Goal: Use online tool/utility: Utilize a website feature to perform a specific function

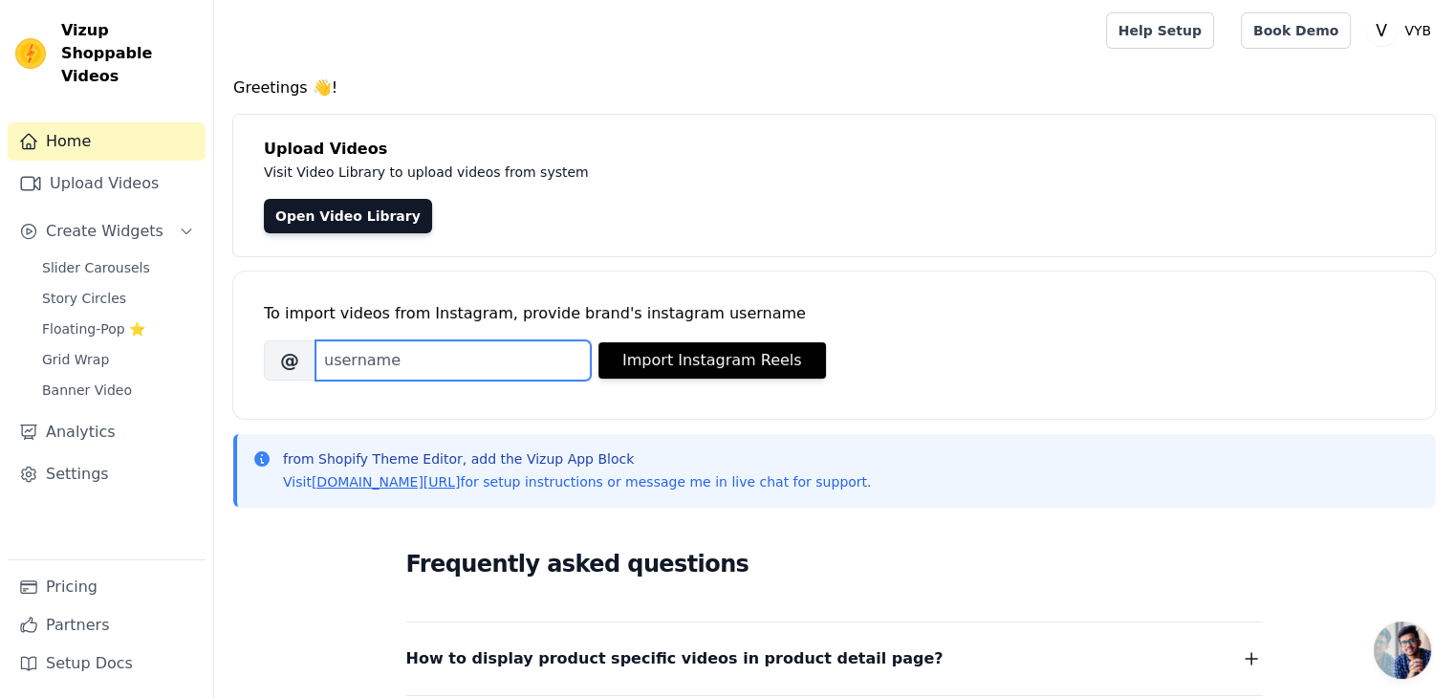
click at [432, 357] on input "Brand's Instagram Username" at bounding box center [452, 360] width 275 height 40
type input "vyb_store_OFFICIAL"
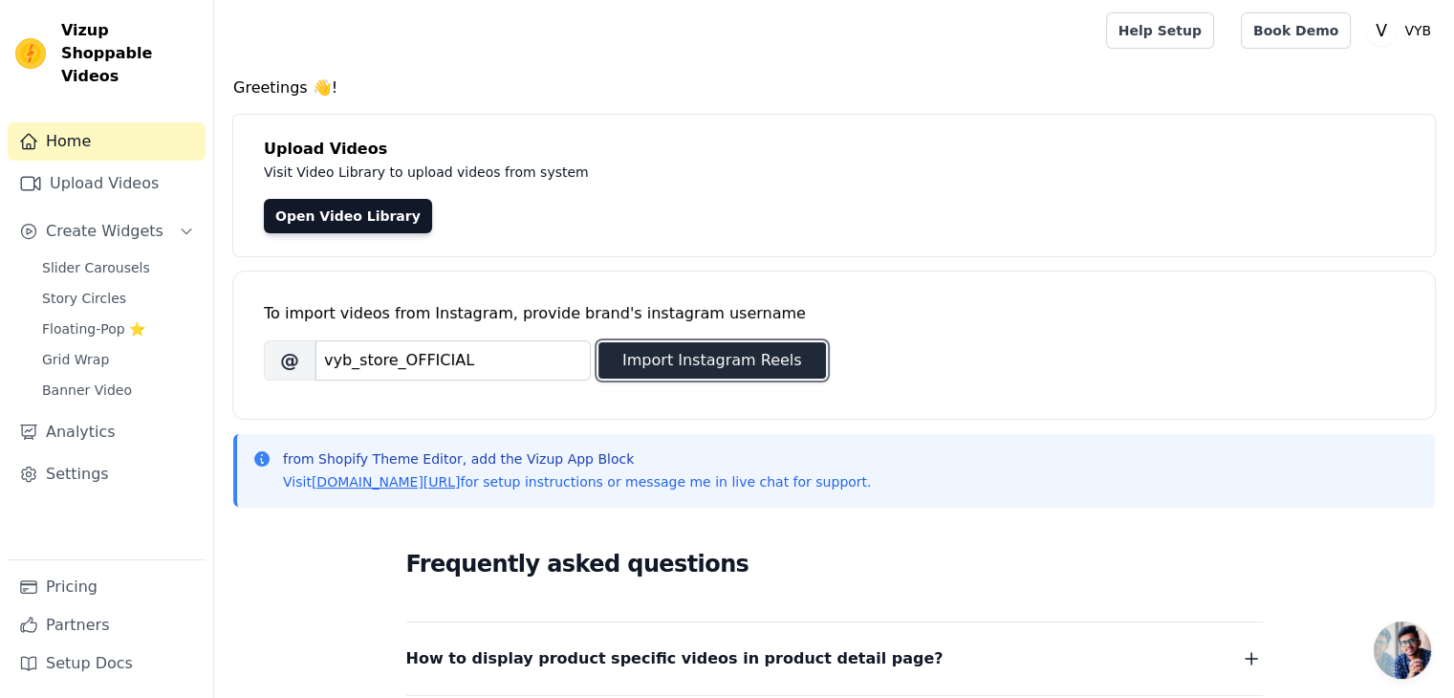
click at [750, 372] on button "Import Instagram Reels" at bounding box center [712, 360] width 228 height 36
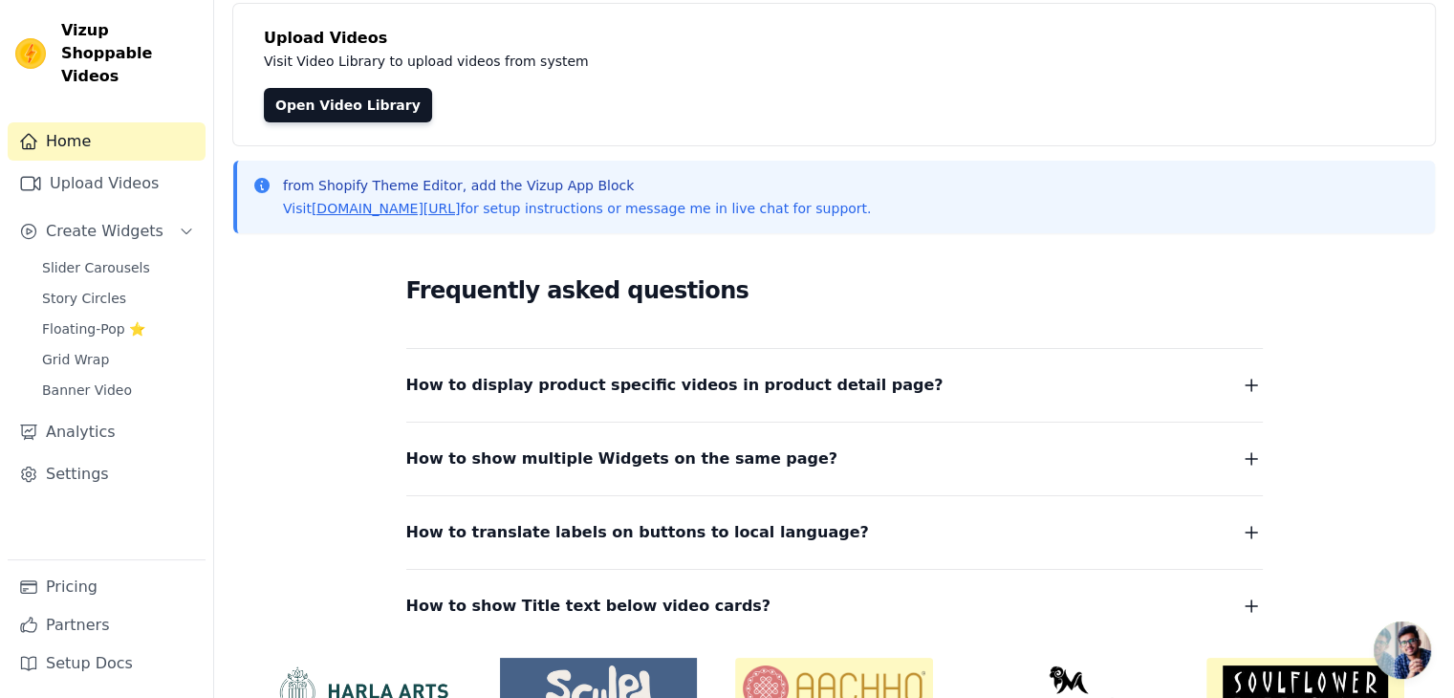
scroll to position [211, 0]
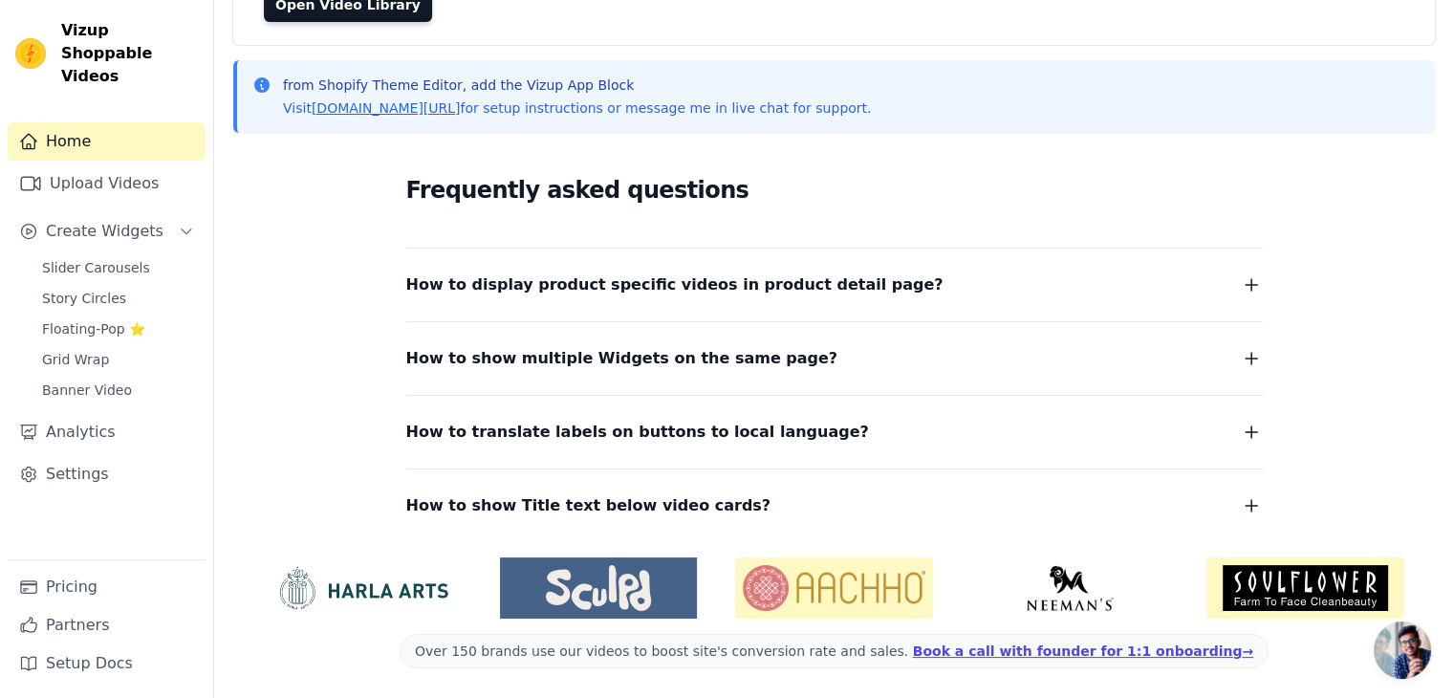
click at [124, 122] on link "Home" at bounding box center [107, 141] width 198 height 38
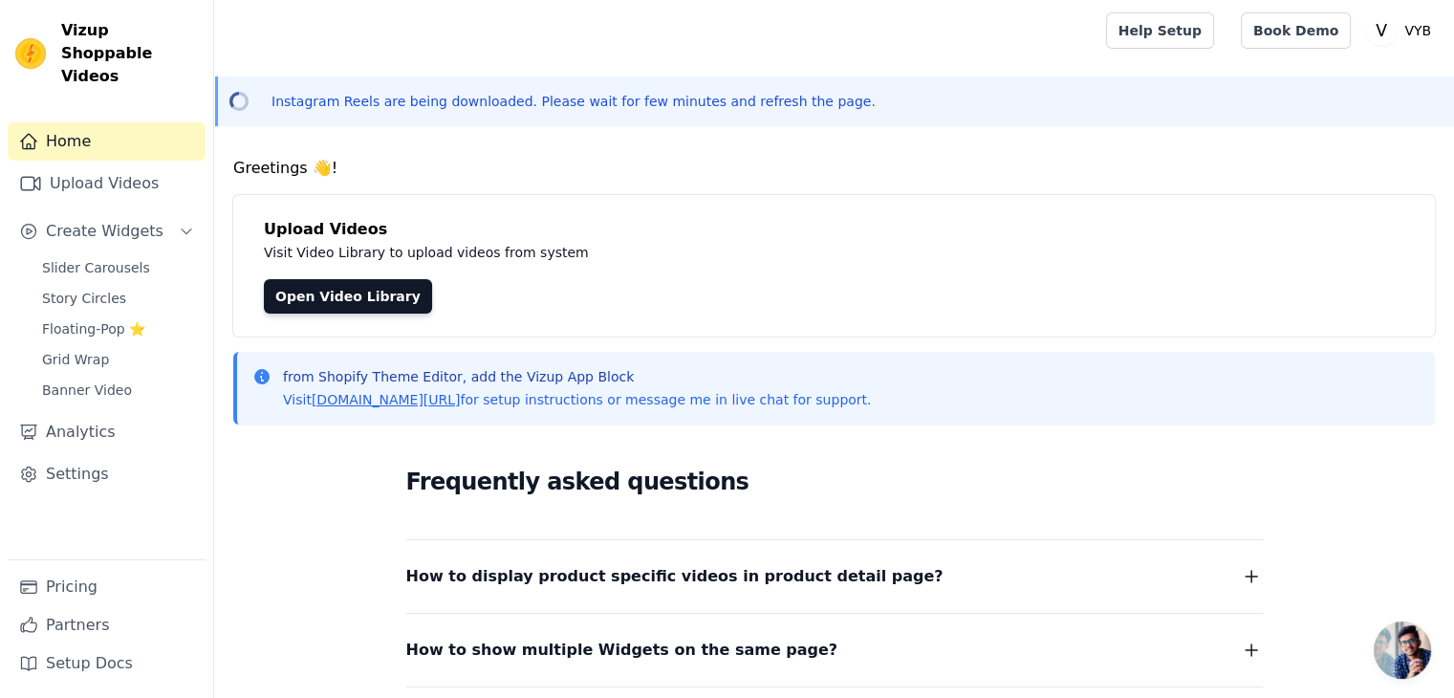
click at [562, 112] on div "Instagram Reels are being downloaded. Please wait for few minutes and refresh t…" at bounding box center [834, 101] width 1240 height 50
click at [146, 127] on link "Home" at bounding box center [107, 141] width 198 height 38
click at [118, 258] on span "Slider Carousels" at bounding box center [96, 267] width 108 height 19
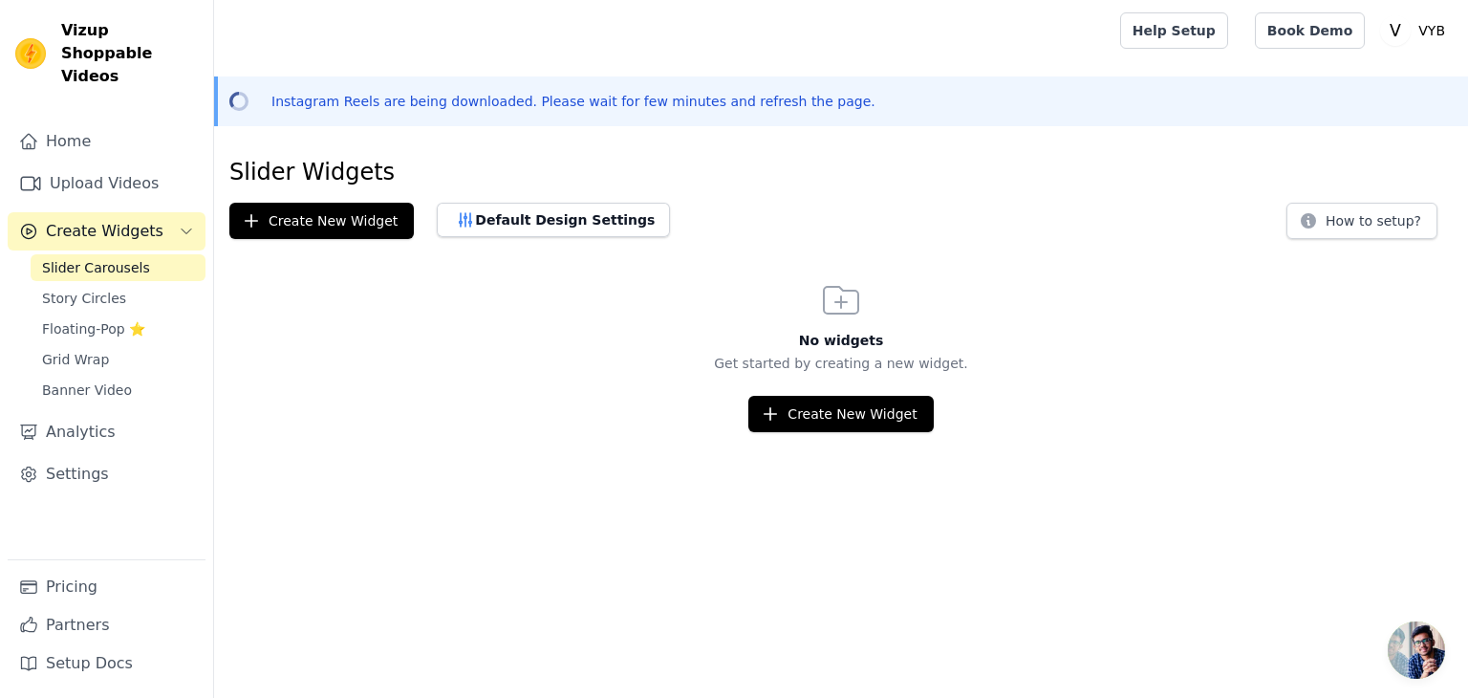
click at [118, 258] on span "Slider Carousels" at bounding box center [96, 267] width 108 height 19
click at [107, 289] on span "Story Circles" at bounding box center [84, 298] width 84 height 19
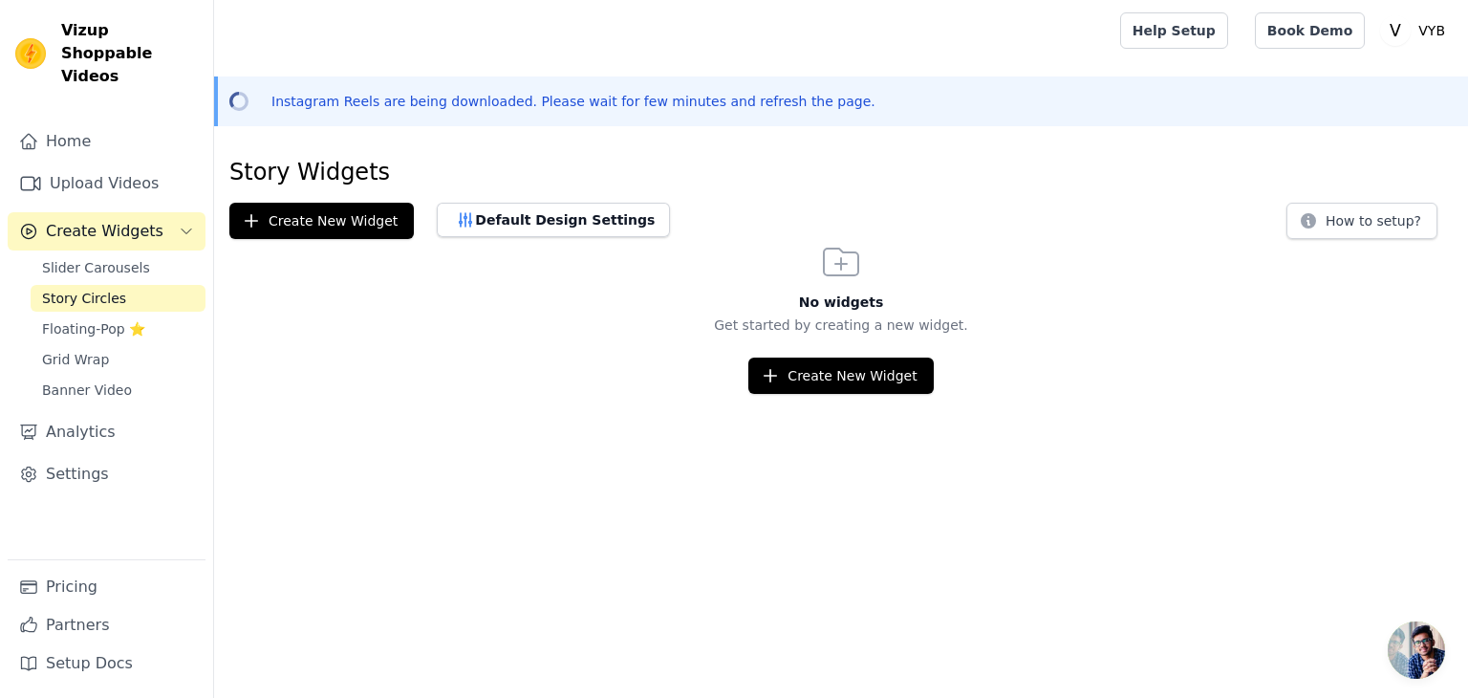
click at [107, 289] on span "Story Circles" at bounding box center [84, 298] width 84 height 19
click at [92, 319] on span "Floating-Pop ⭐" at bounding box center [93, 328] width 103 height 19
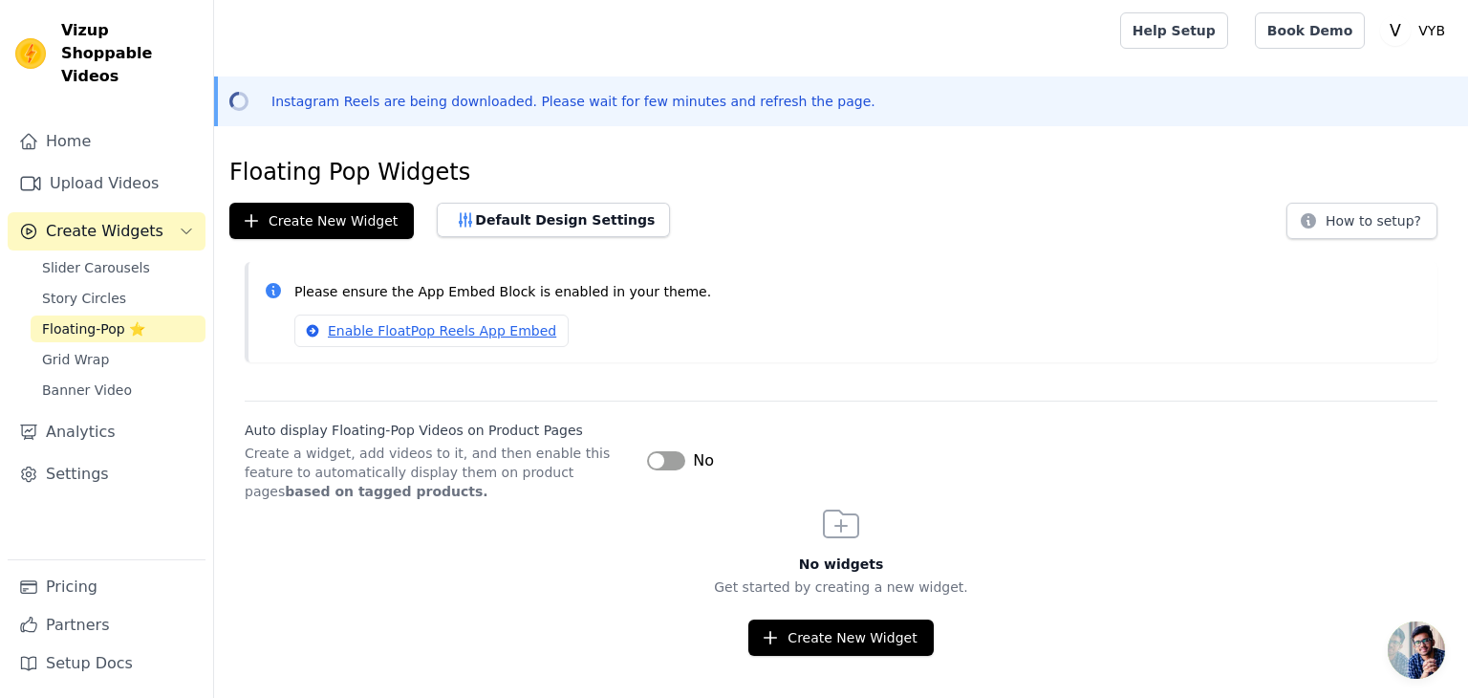
click at [681, 458] on button "Label" at bounding box center [666, 460] width 38 height 19
click at [81, 319] on span "Floating-Pop ⭐" at bounding box center [93, 328] width 103 height 19
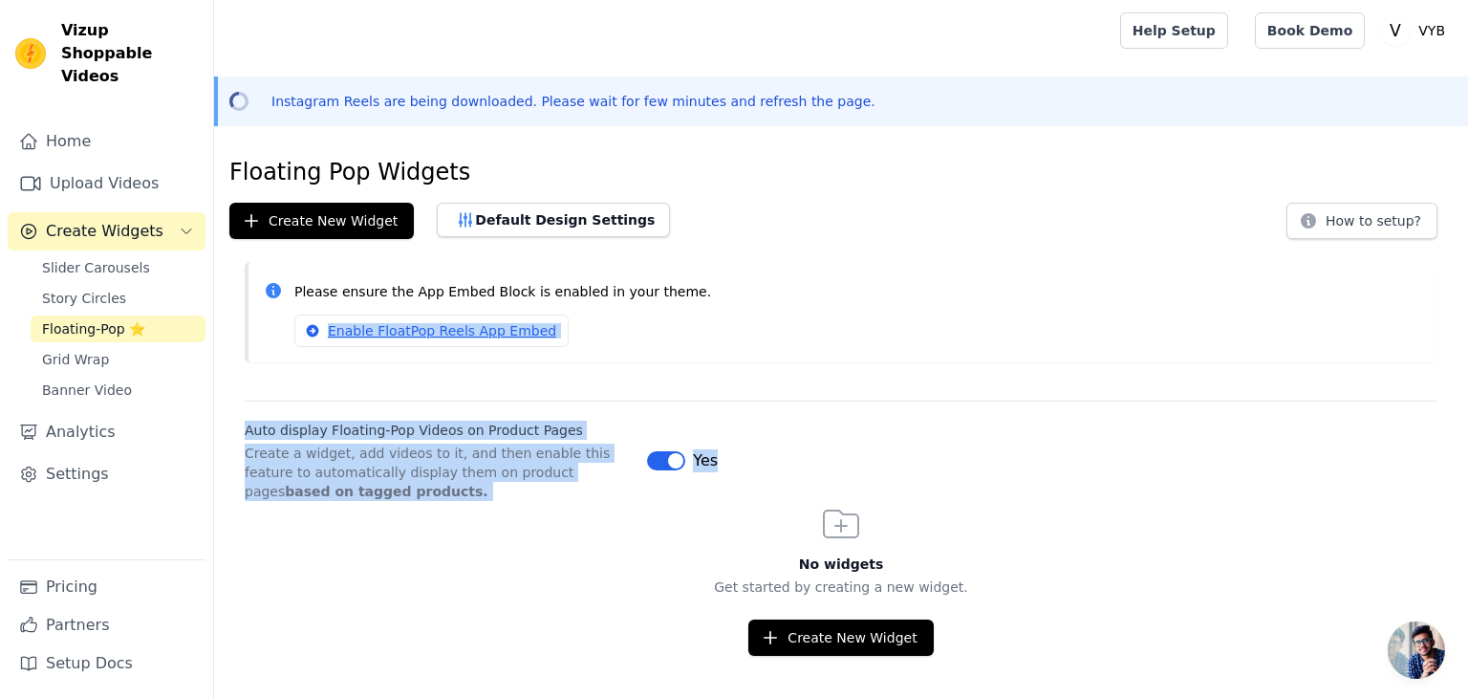
drag, startPoint x: 1467, startPoint y: 272, endPoint x: 1464, endPoint y: 464, distance: 192.2
click at [1453, 464] on div "Floating Pop Widgets Create New Widget Default Design Settings How to setup? Pl…" at bounding box center [841, 406] width 1254 height 499
click at [1029, 394] on div "Floating Pop Widgets Create New Widget Default Design Settings How to setup? Pl…" at bounding box center [841, 406] width 1254 height 499
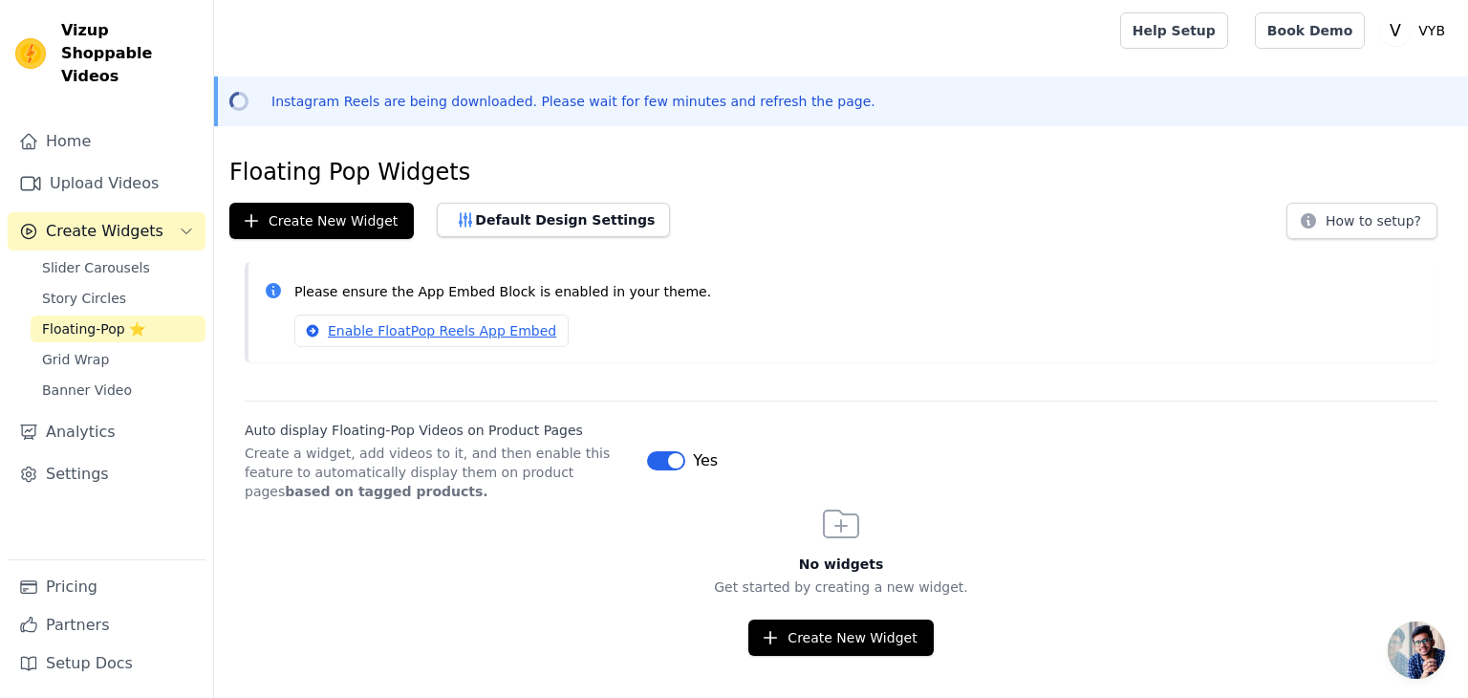
click at [798, 109] on div "Instagram Reels are being downloaded. Please wait for few minutes and refresh t…" at bounding box center [843, 101] width 1220 height 19
click at [128, 377] on link "Banner Video" at bounding box center [118, 390] width 175 height 27
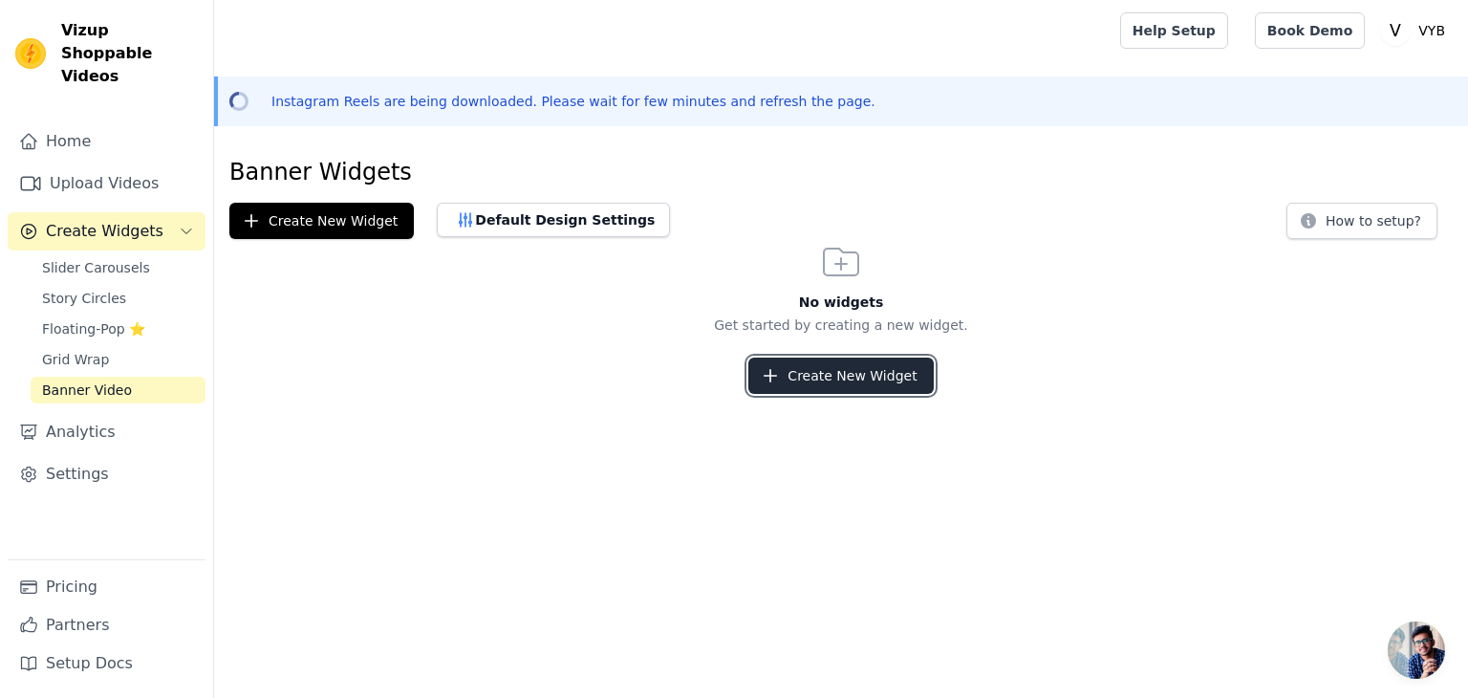
click at [816, 377] on button "Create New Widget" at bounding box center [841, 376] width 185 height 36
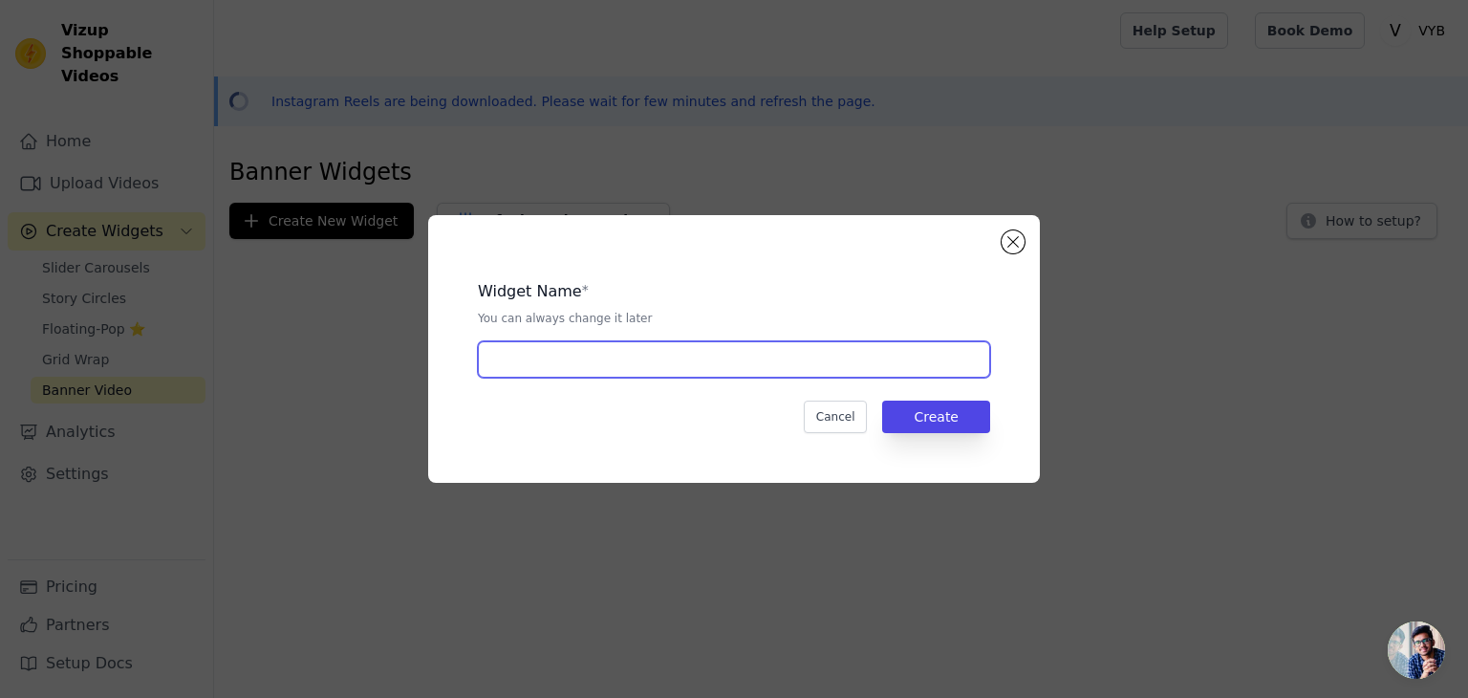
click at [818, 362] on input "text" at bounding box center [734, 359] width 512 height 36
type input "SUPER VYB"
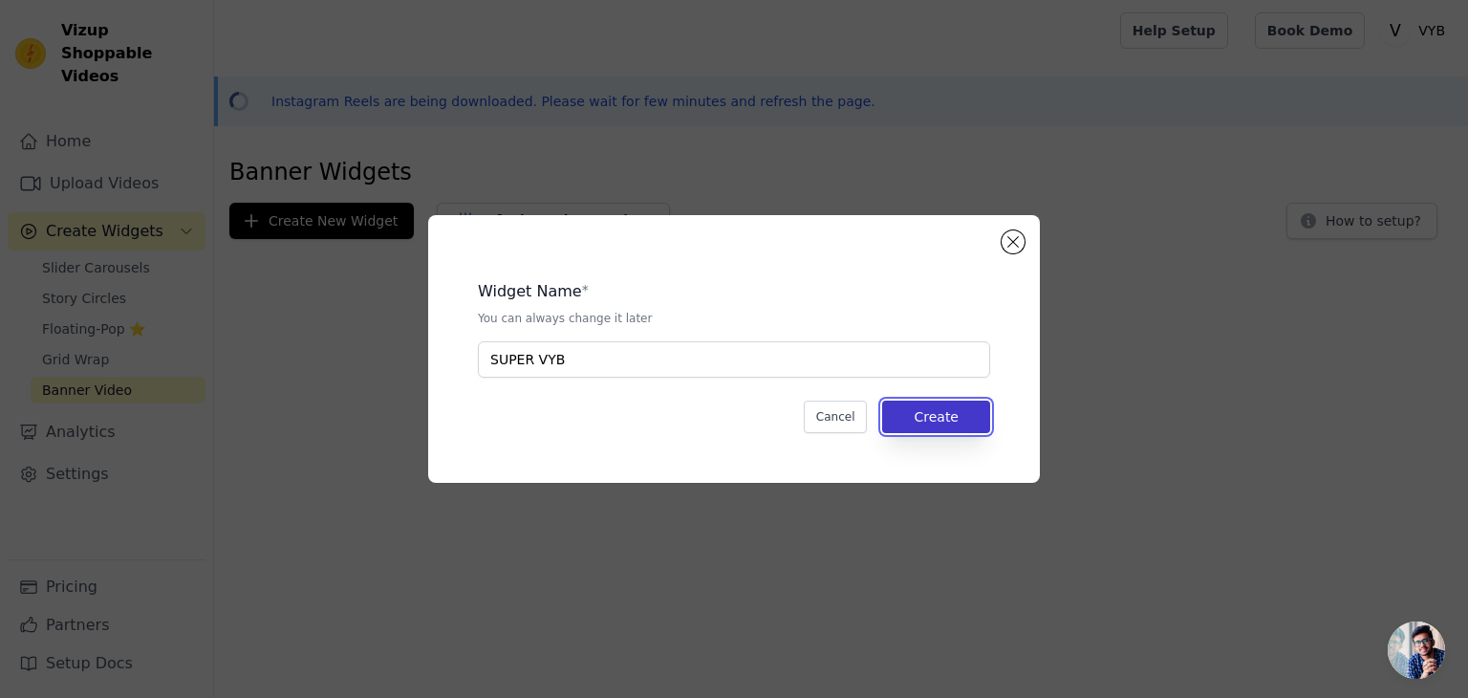
click at [967, 413] on button "Create" at bounding box center [936, 417] width 108 height 33
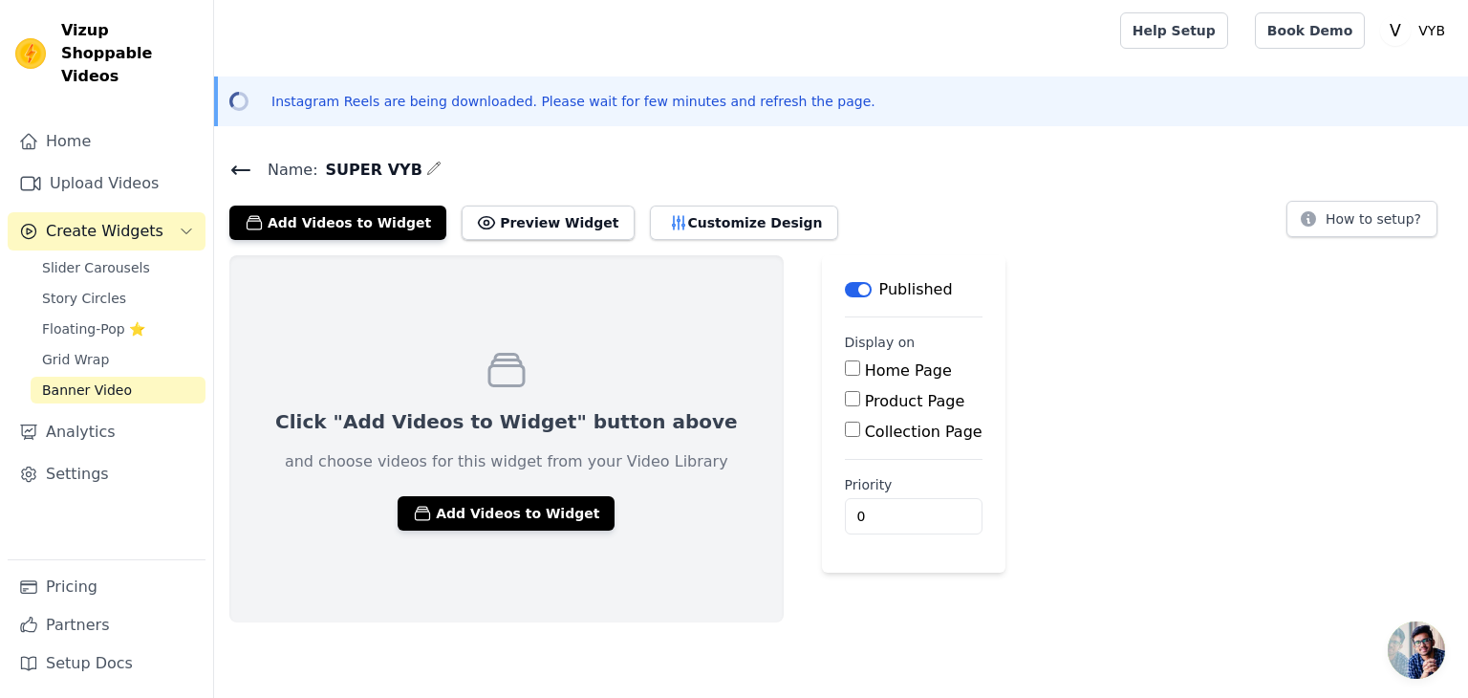
click at [845, 373] on input "Home Page" at bounding box center [852, 367] width 15 height 15
checkbox input "true"
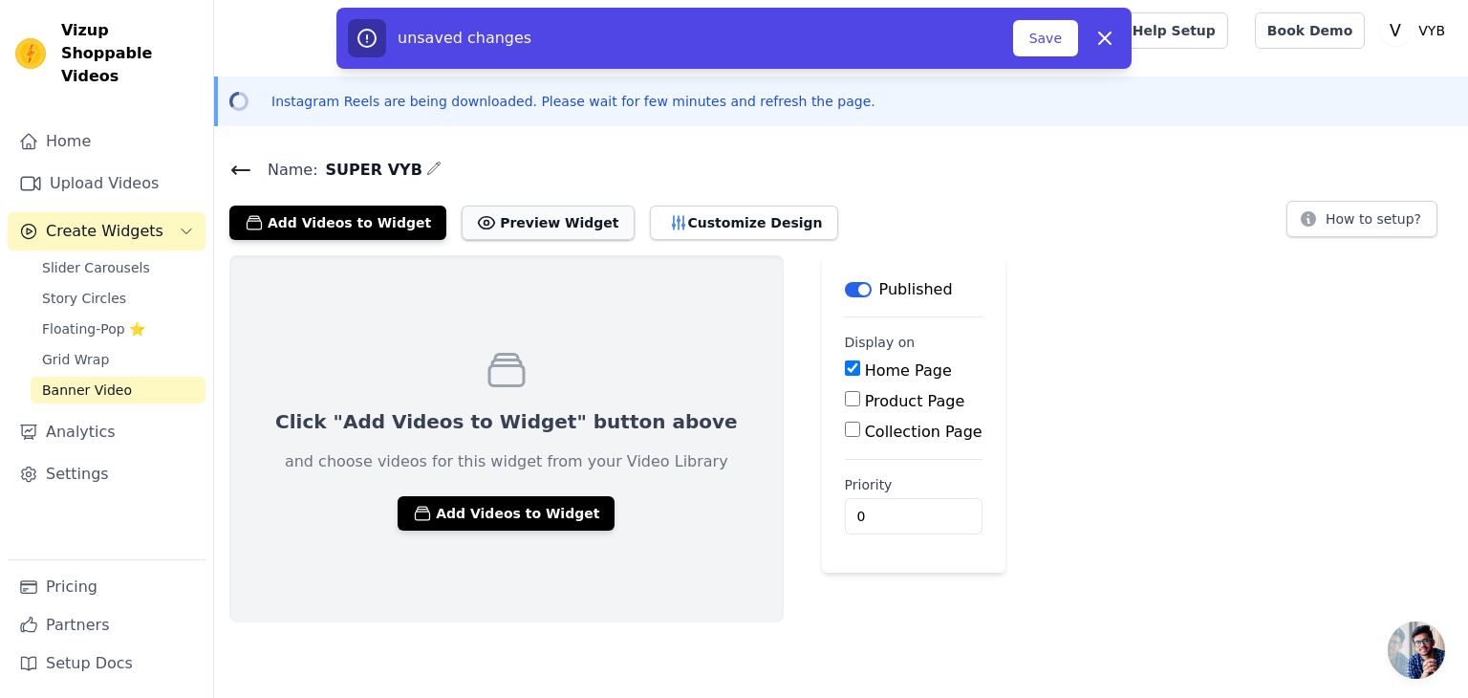
click at [502, 228] on button "Preview Widget" at bounding box center [548, 223] width 172 height 34
click at [463, 496] on button "Add Videos to Widget" at bounding box center [506, 513] width 217 height 34
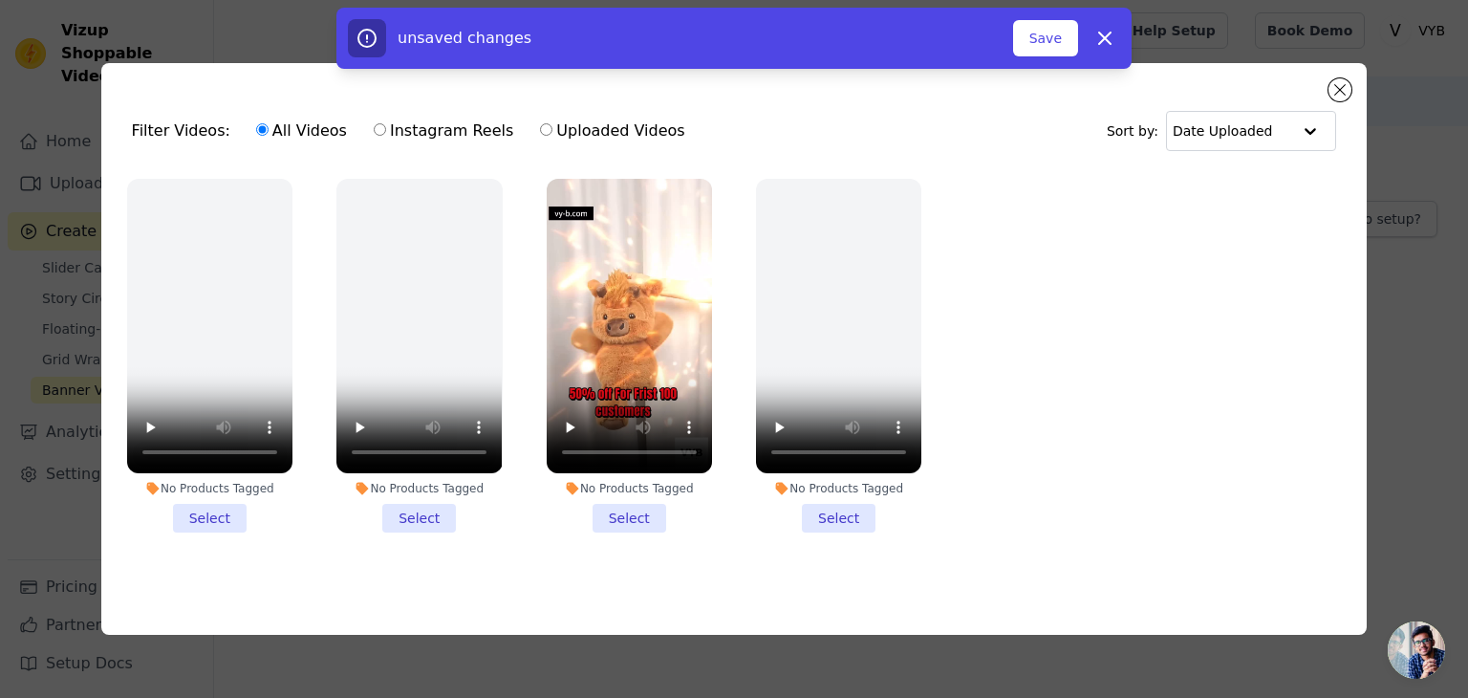
click at [643, 510] on li "No Products Tagged Select" at bounding box center [629, 356] width 165 height 354
click at [0, 0] on input "No Products Tagged Select" at bounding box center [0, 0] width 0 height 0
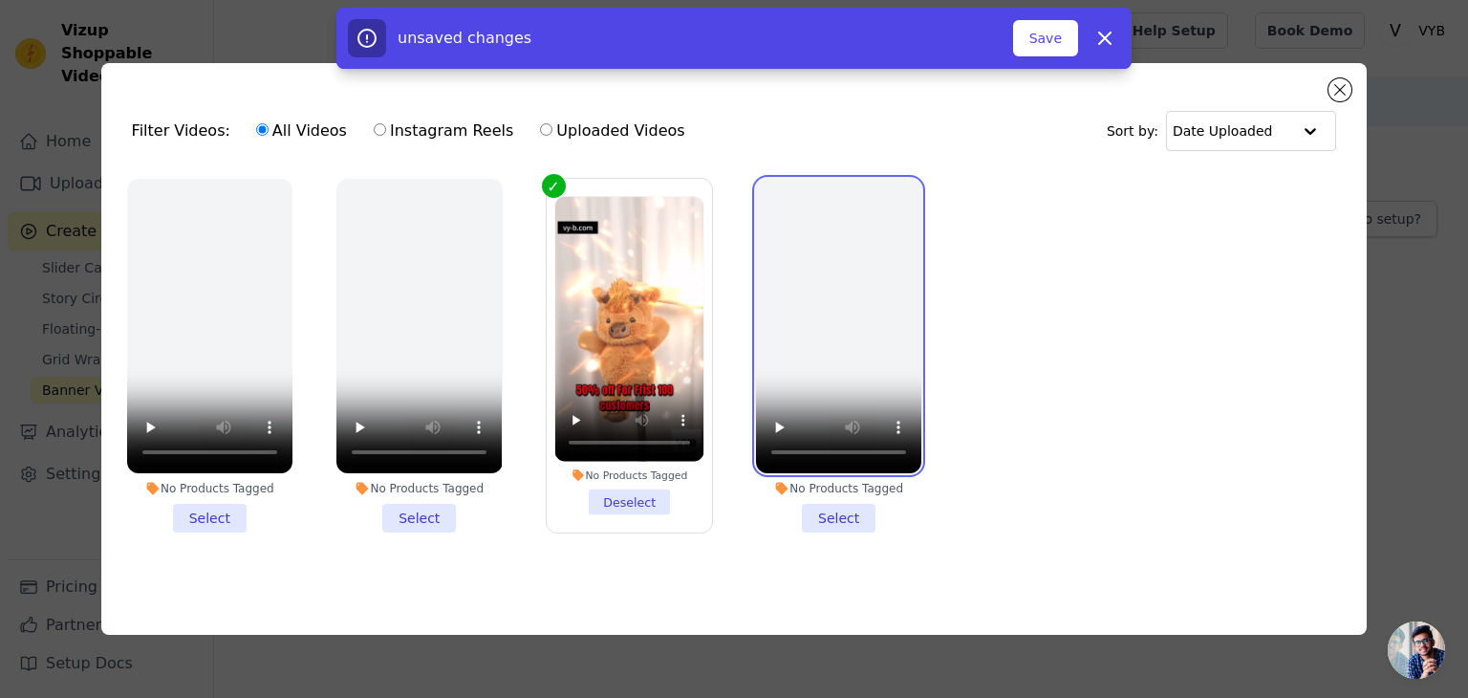
click at [824, 264] on video at bounding box center [838, 326] width 165 height 294
click at [824, 505] on li "No Products Tagged Select" at bounding box center [838, 356] width 165 height 354
click at [0, 0] on input "No Products Tagged Select" at bounding box center [0, 0] width 0 height 0
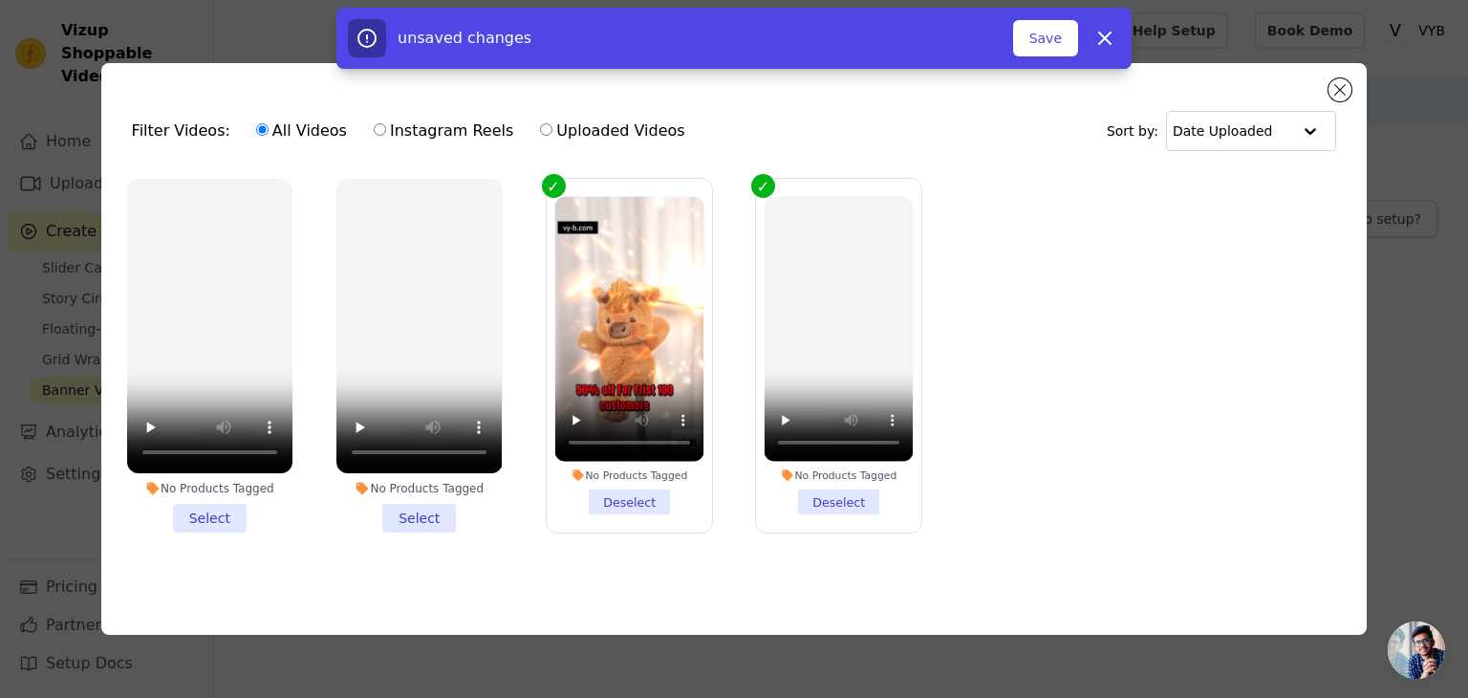
click at [433, 512] on li "No Products Tagged Select" at bounding box center [419, 356] width 165 height 354
click at [0, 0] on input "No Products Tagged Select" at bounding box center [0, 0] width 0 height 0
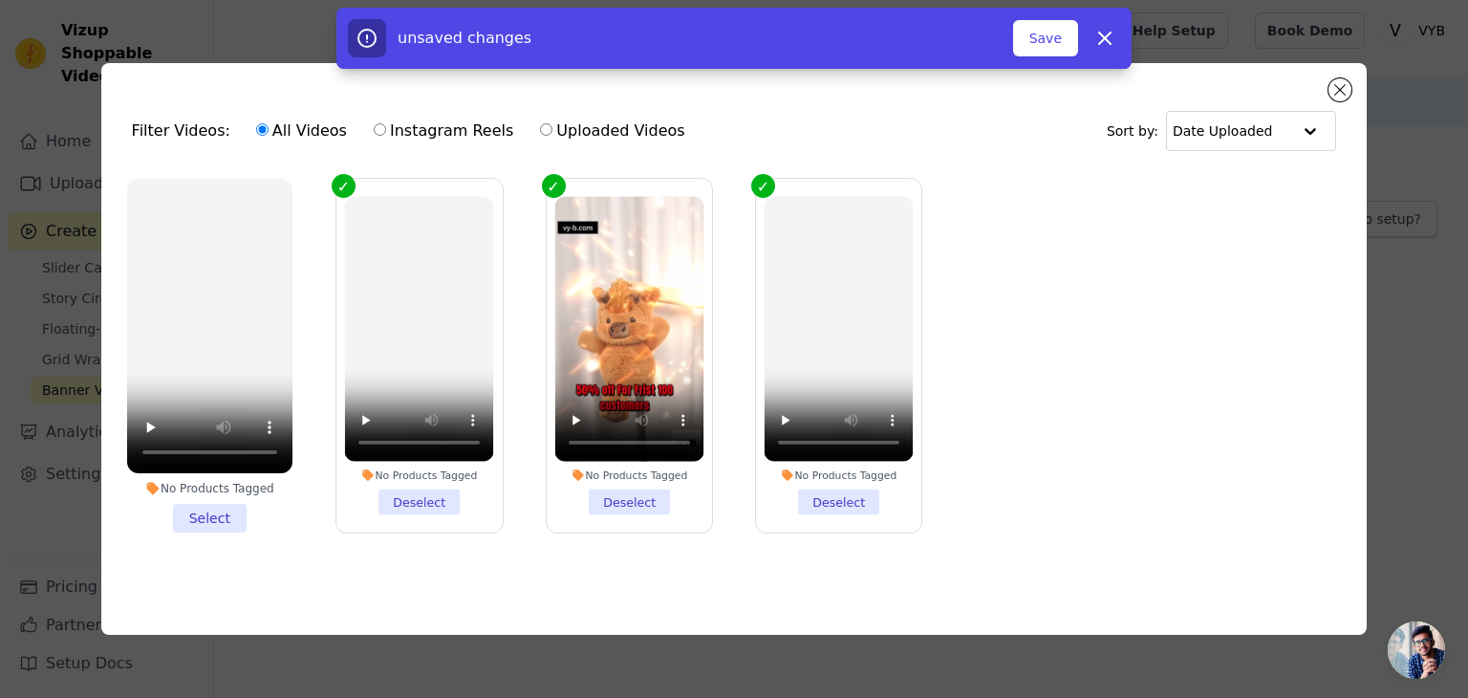
click at [196, 511] on li "No Products Tagged Select" at bounding box center [209, 356] width 165 height 354
click at [0, 0] on input "No Products Tagged Select" at bounding box center [0, 0] width 0 height 0
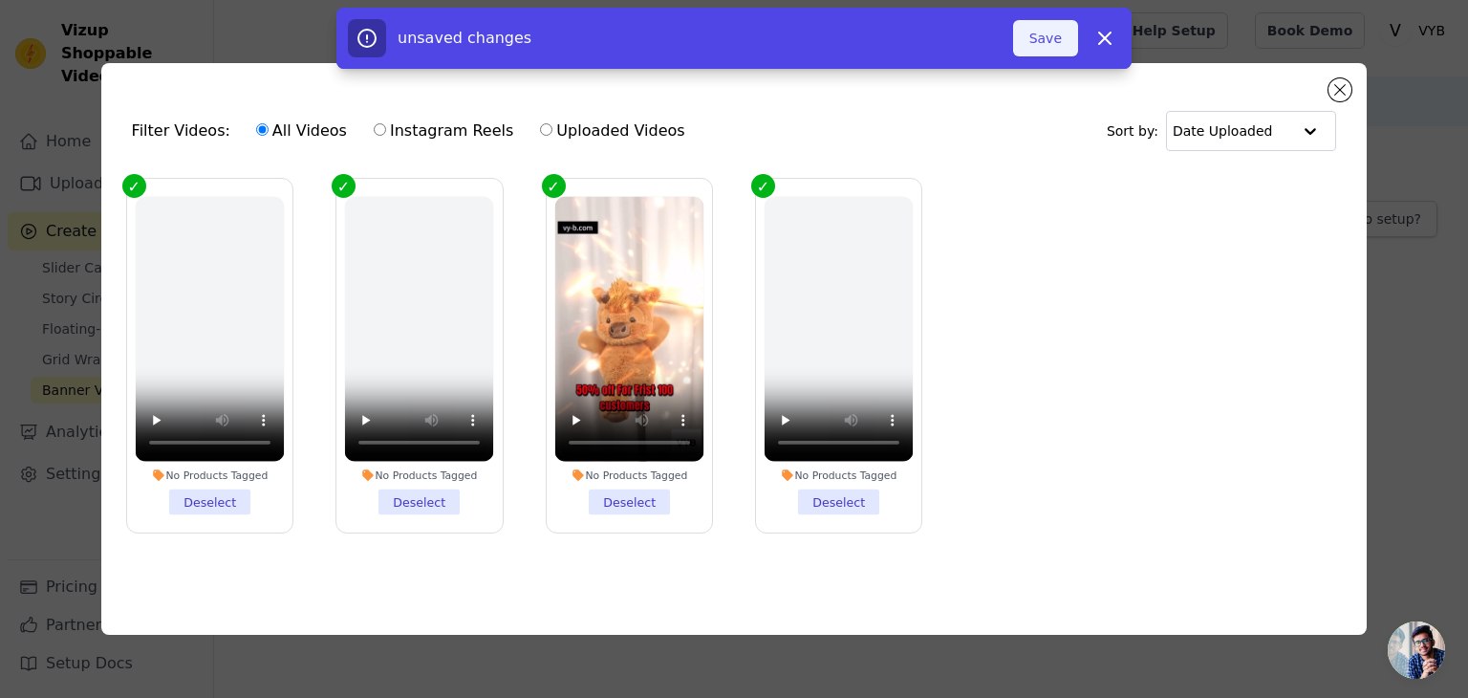
click at [1065, 30] on button "Save" at bounding box center [1045, 38] width 65 height 36
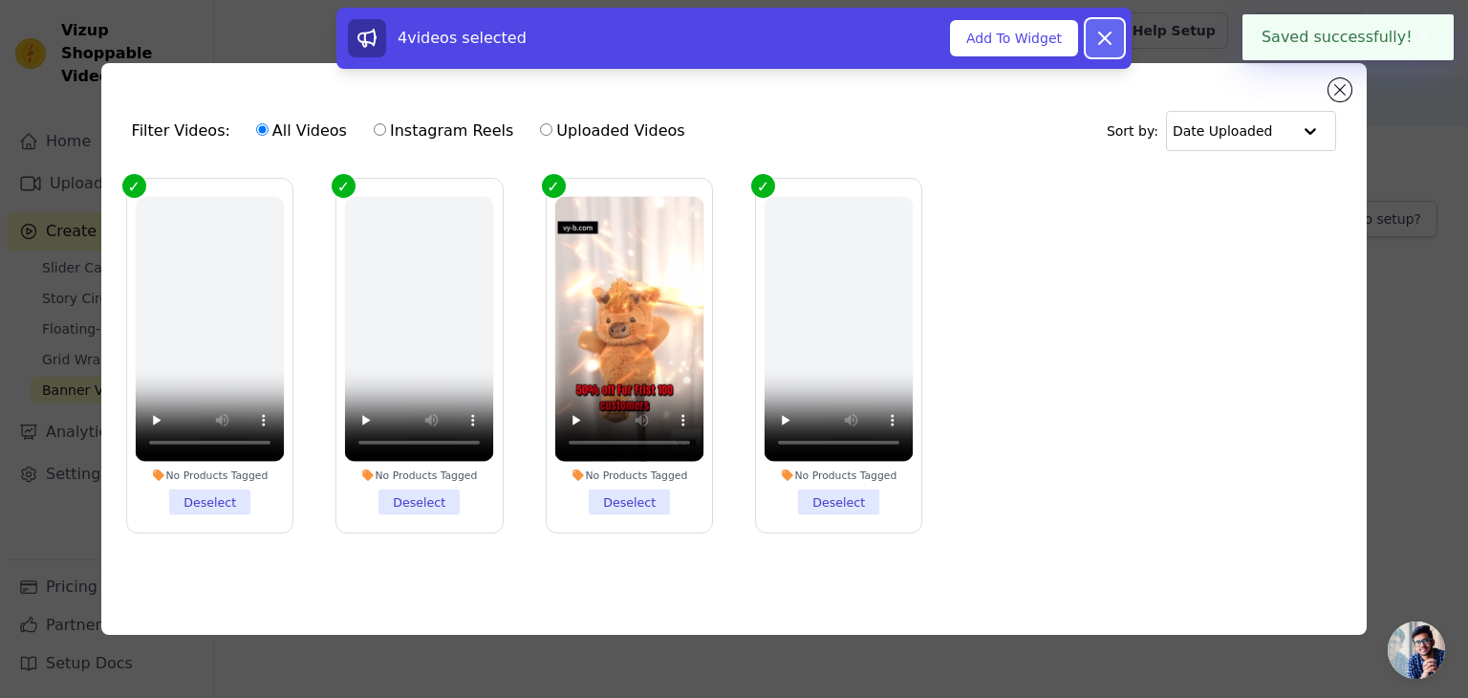
click at [1111, 35] on icon at bounding box center [1105, 38] width 23 height 23
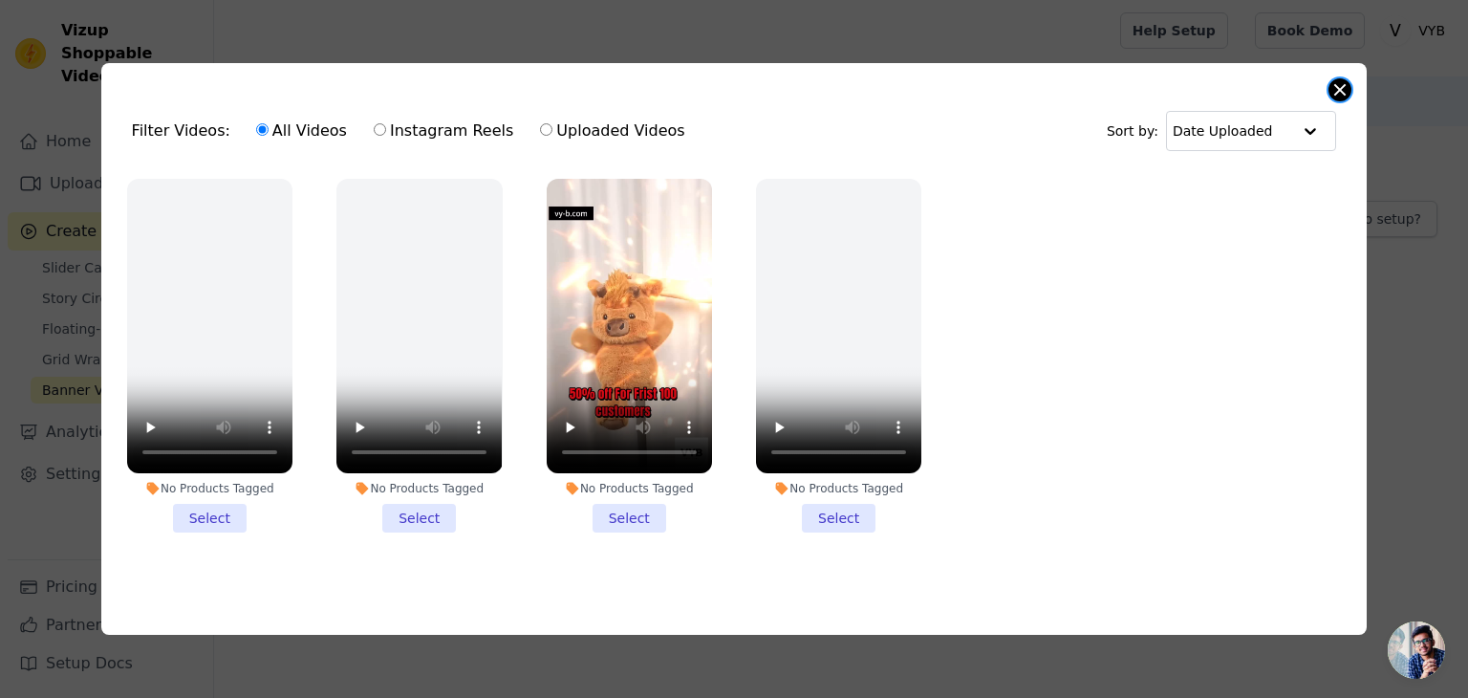
click at [1332, 78] on button "Close modal" at bounding box center [1340, 89] width 23 height 23
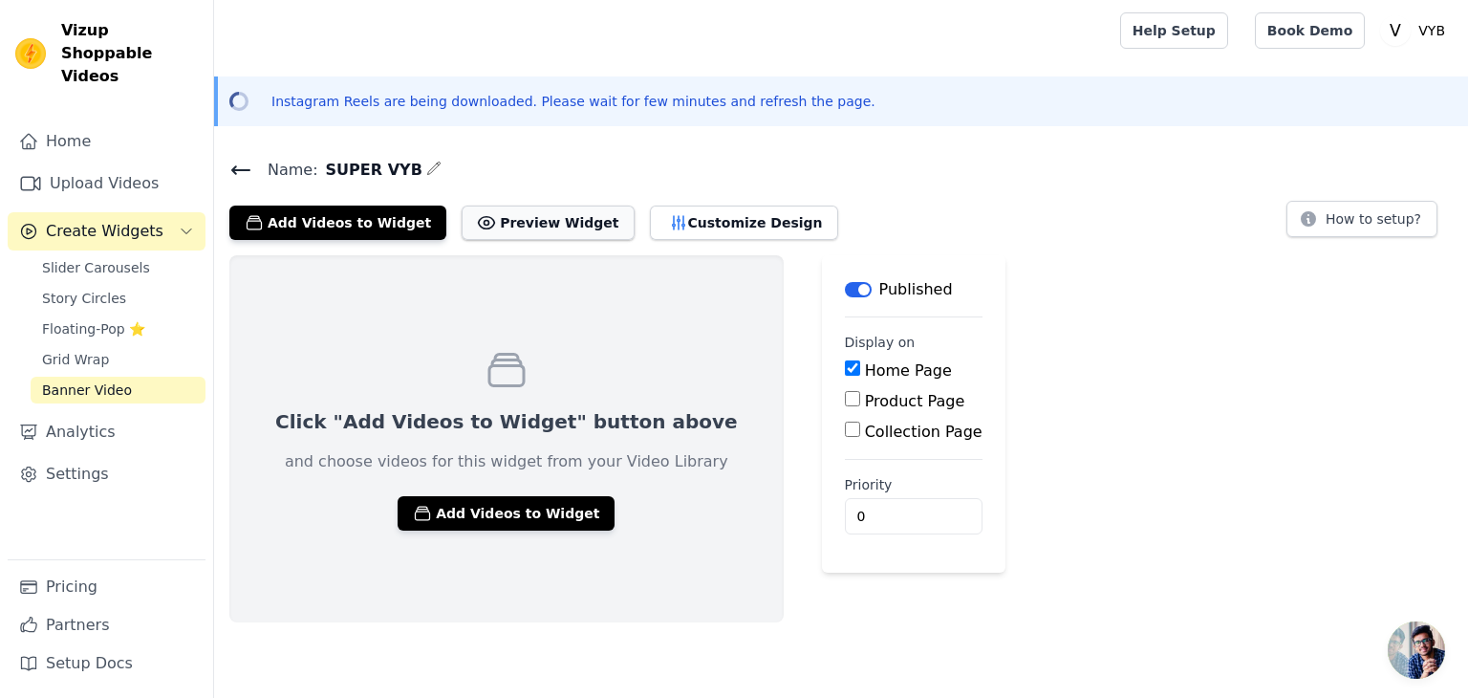
click at [523, 228] on button "Preview Widget" at bounding box center [548, 223] width 172 height 34
click at [516, 506] on button "Add Videos to Widget" at bounding box center [506, 513] width 217 height 34
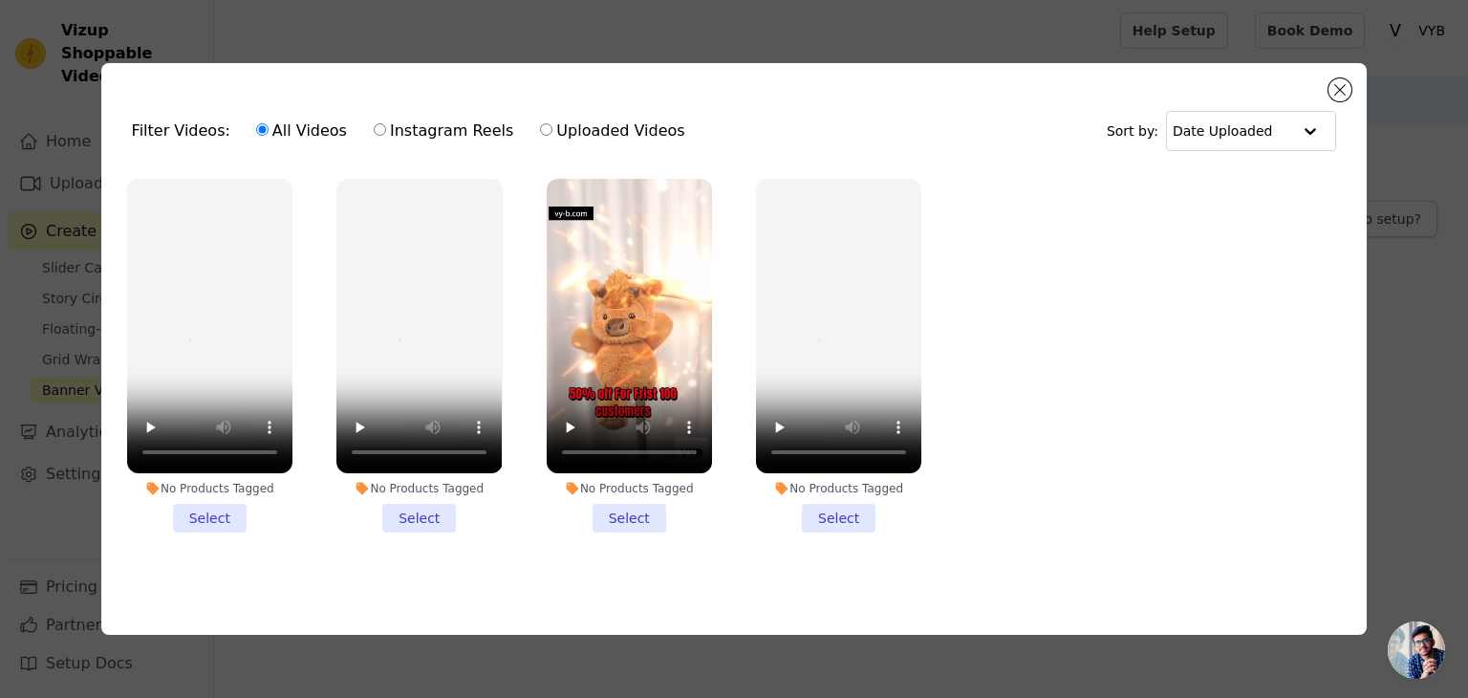
click at [631, 513] on li "No Products Tagged Select" at bounding box center [629, 356] width 165 height 354
click at [0, 0] on input "No Products Tagged Select" at bounding box center [0, 0] width 0 height 0
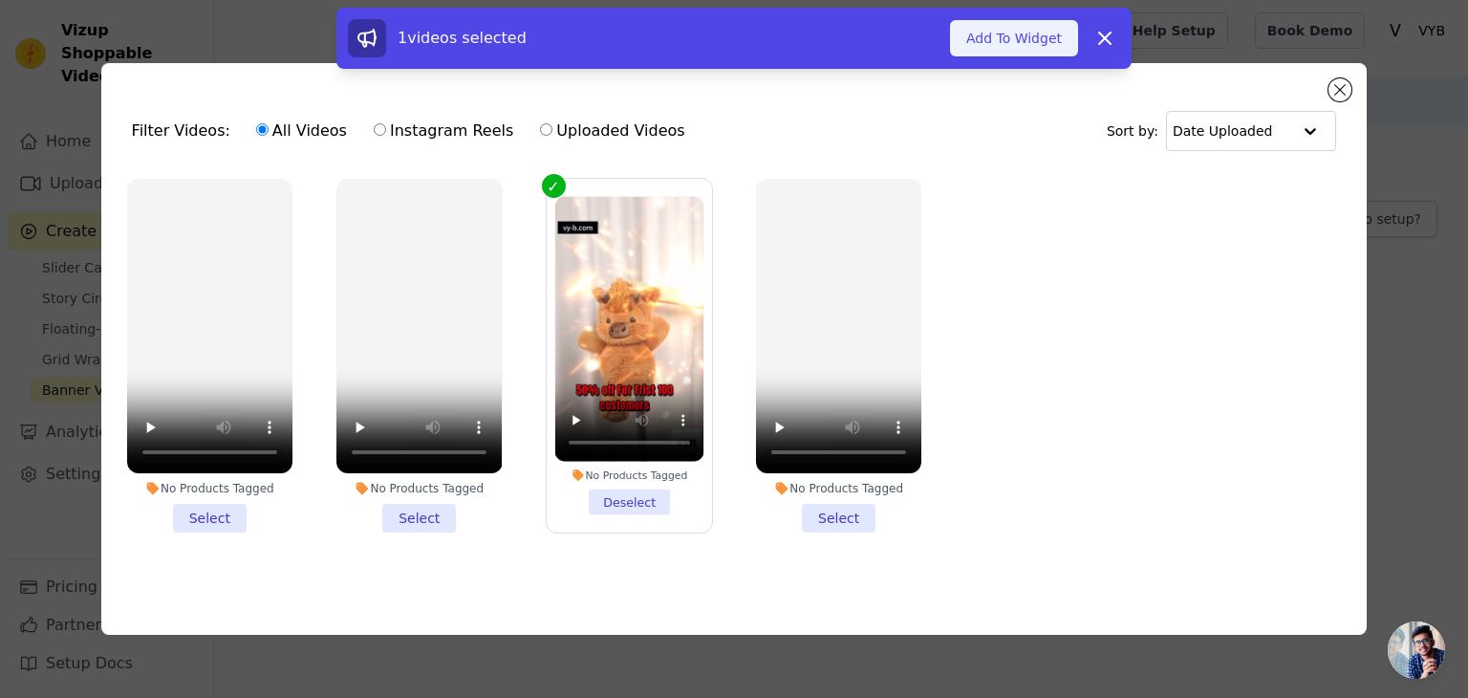
click at [989, 44] on button "Add To Widget" at bounding box center [1014, 38] width 128 height 36
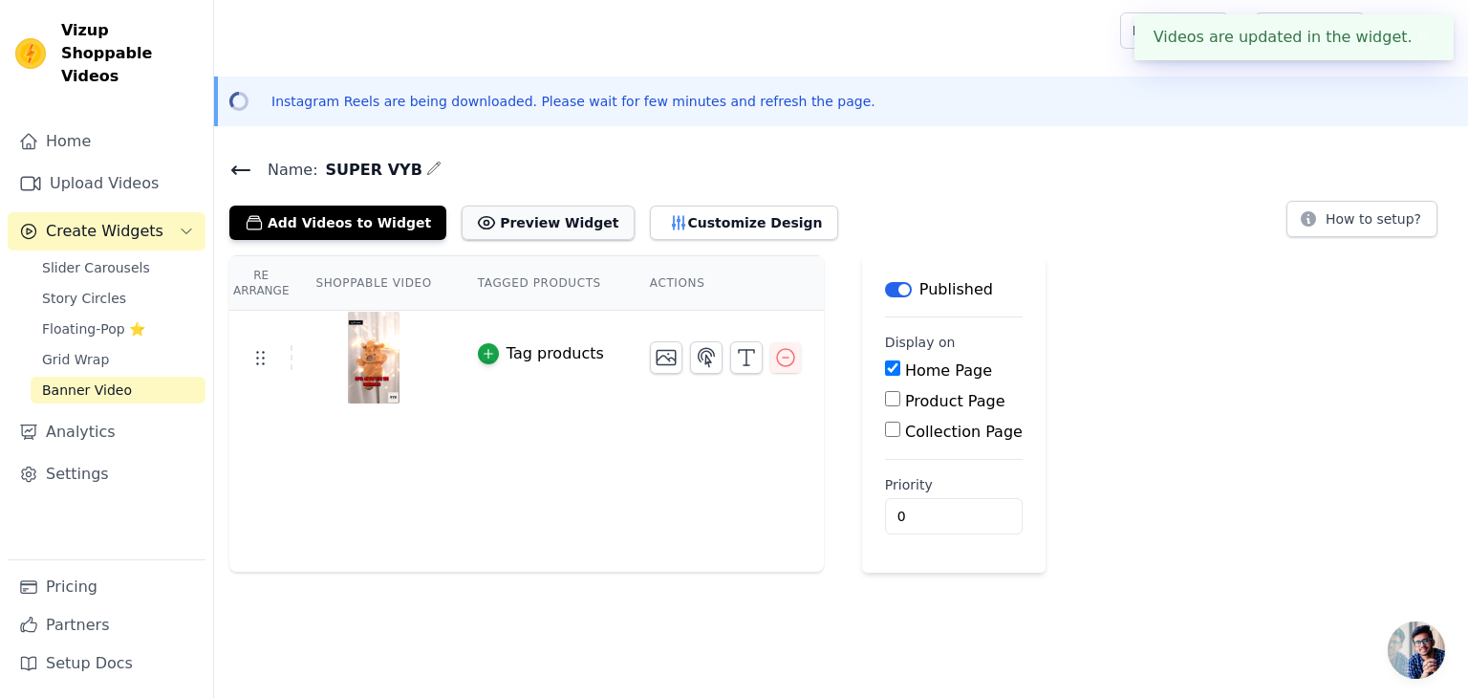
click at [556, 228] on button "Preview Widget" at bounding box center [548, 223] width 172 height 34
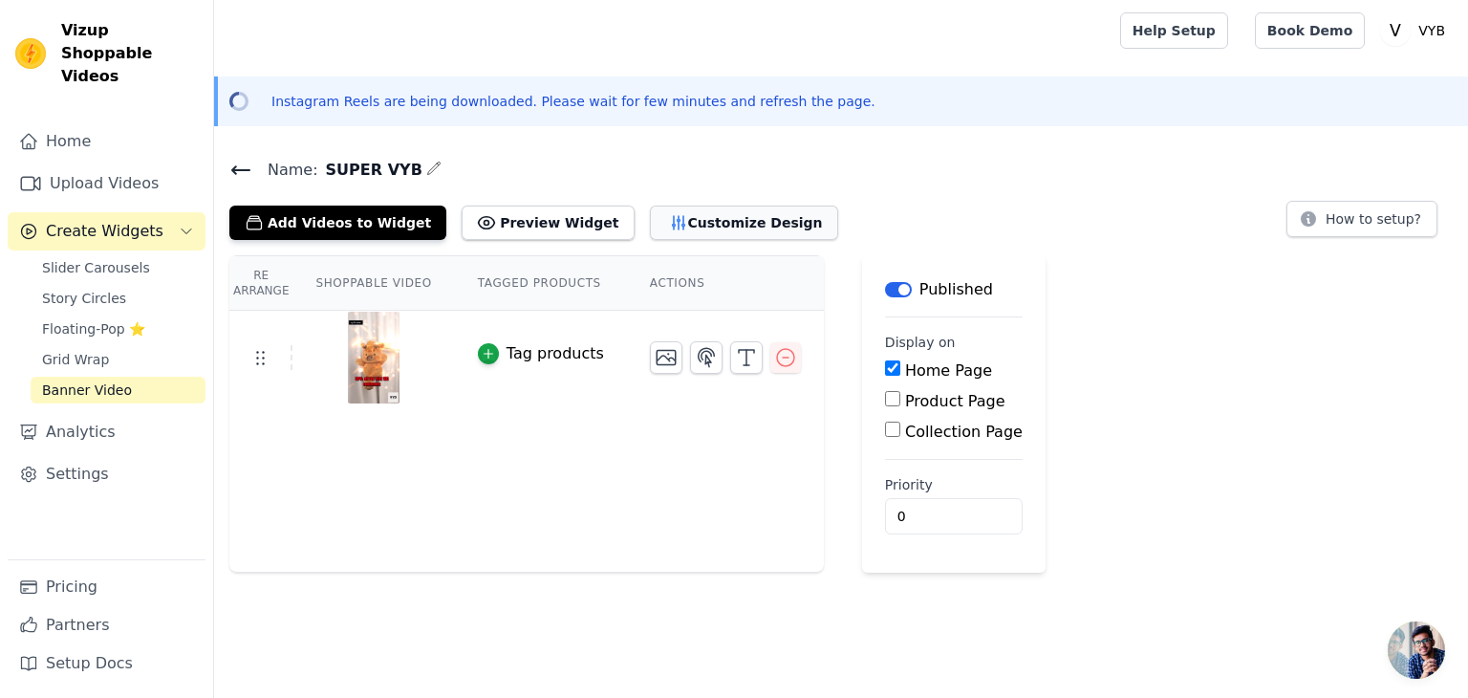
click at [686, 233] on button "Customize Design" at bounding box center [744, 223] width 188 height 34
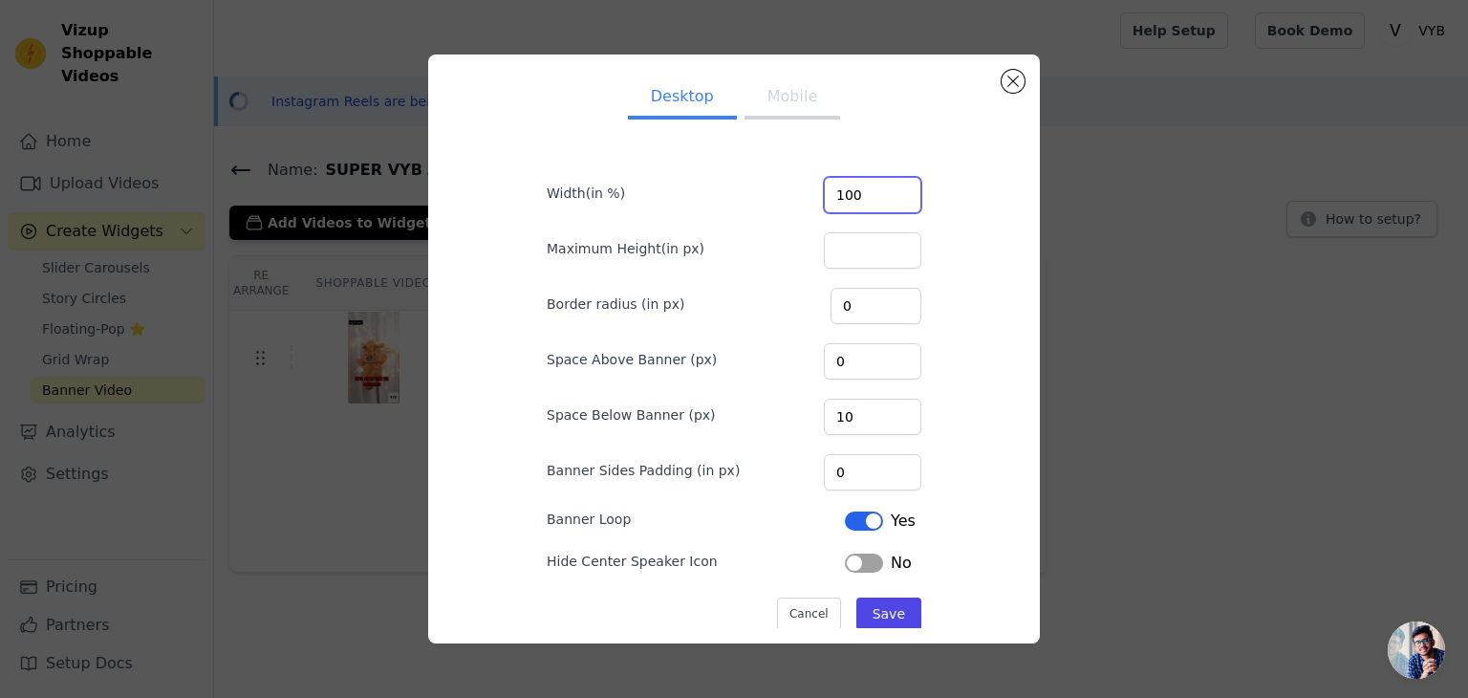
click at [845, 195] on input "100" at bounding box center [873, 195] width 98 height 36
click at [859, 191] on input "100" at bounding box center [873, 195] width 98 height 36
type input "10"
click at [845, 554] on button "Label" at bounding box center [864, 563] width 38 height 19
click at [874, 610] on button "Save" at bounding box center [889, 614] width 65 height 33
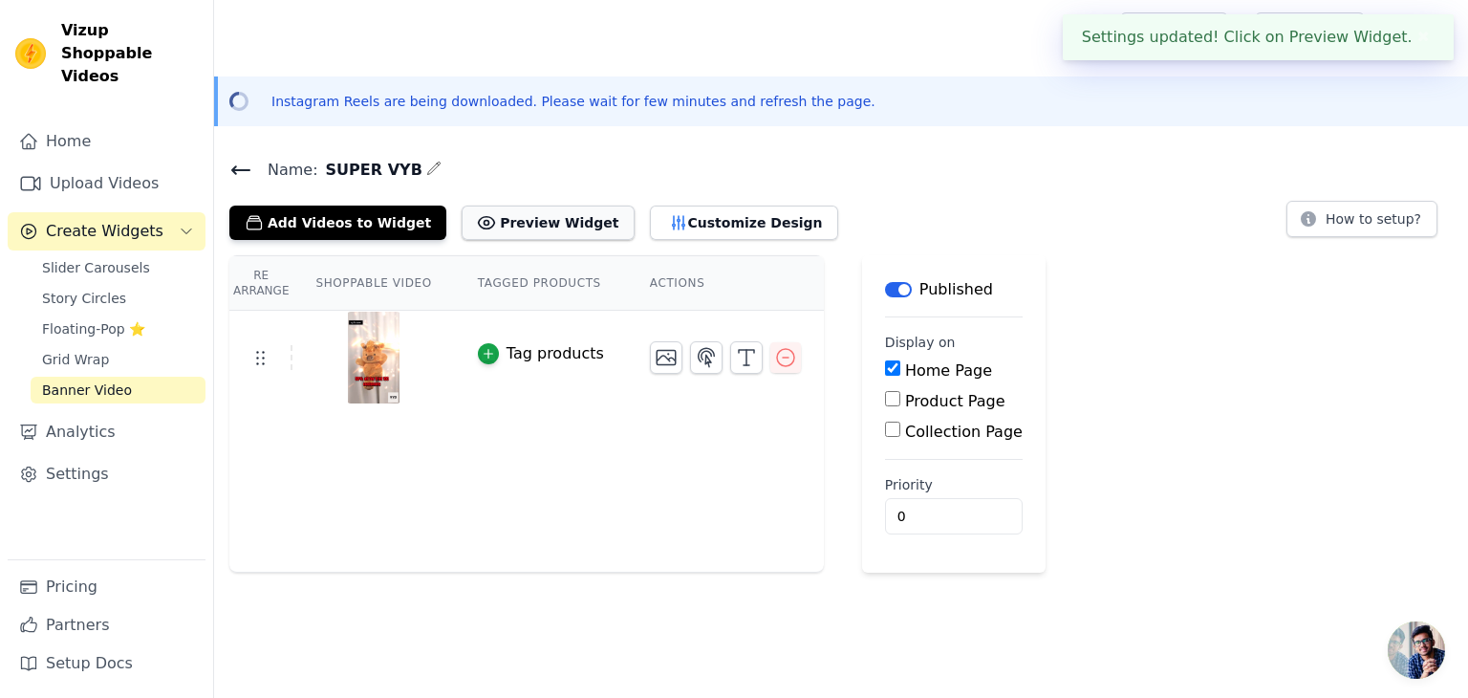
click at [504, 225] on button "Preview Widget" at bounding box center [548, 223] width 172 height 34
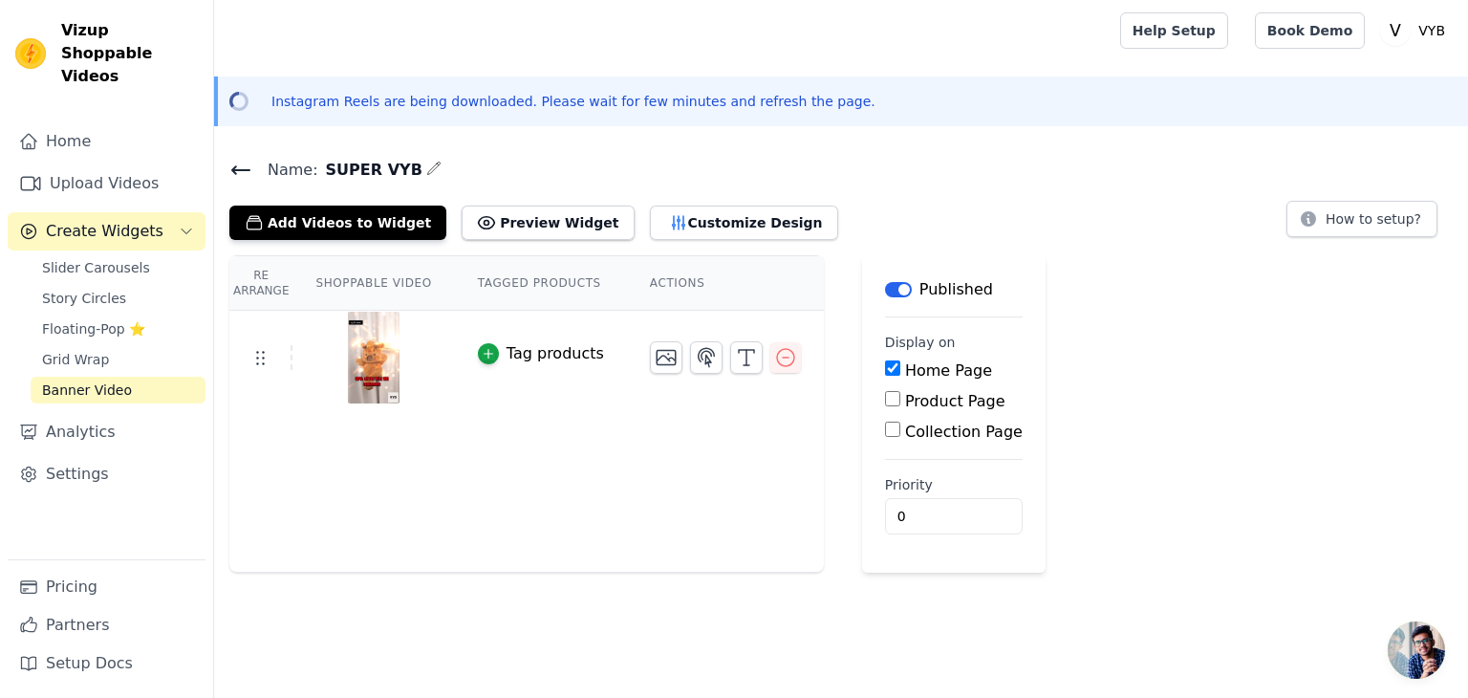
click at [885, 394] on input "Product Page" at bounding box center [892, 398] width 15 height 15
checkbox input "true"
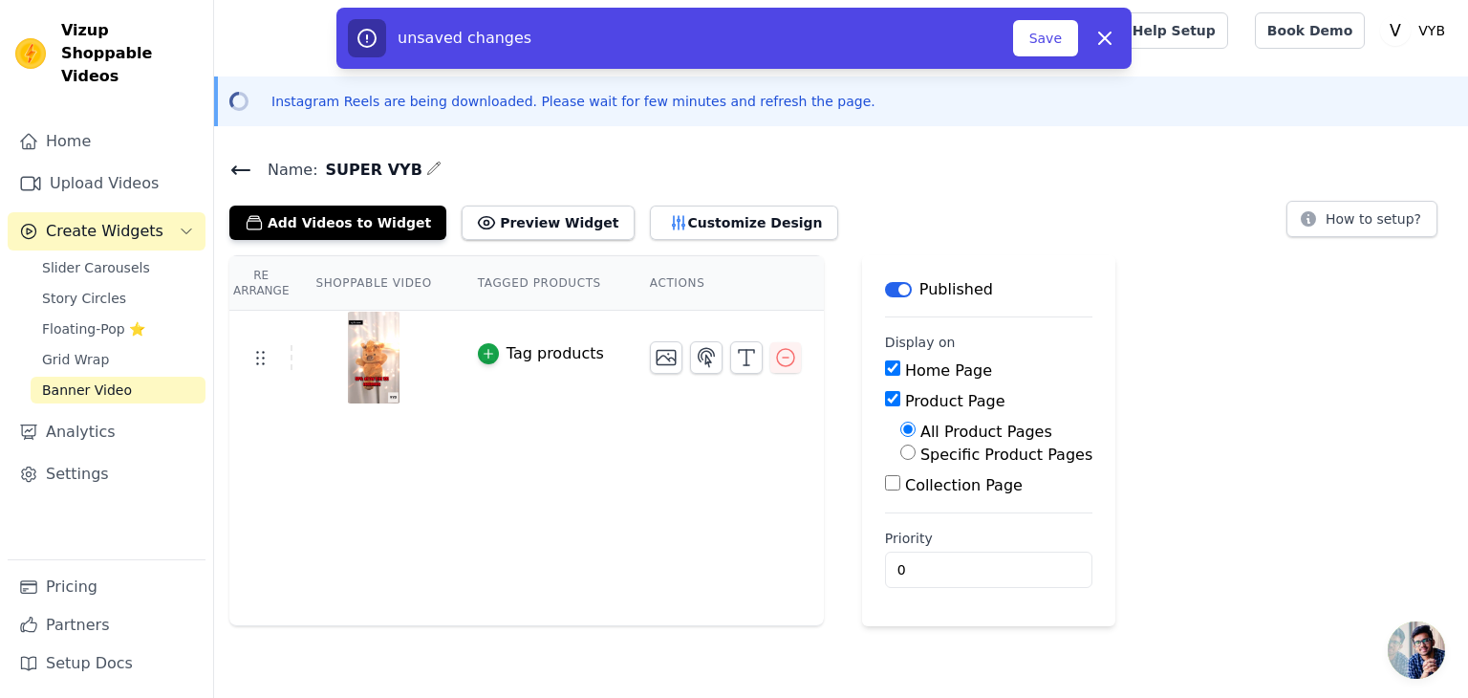
click at [885, 362] on input "Home Page" at bounding box center [892, 367] width 15 height 15
checkbox input "false"
click at [921, 453] on label "Specific Product Pages" at bounding box center [1007, 454] width 172 height 18
click at [902, 453] on input "Specific Product Pages" at bounding box center [908, 452] width 15 height 15
radio input "true"
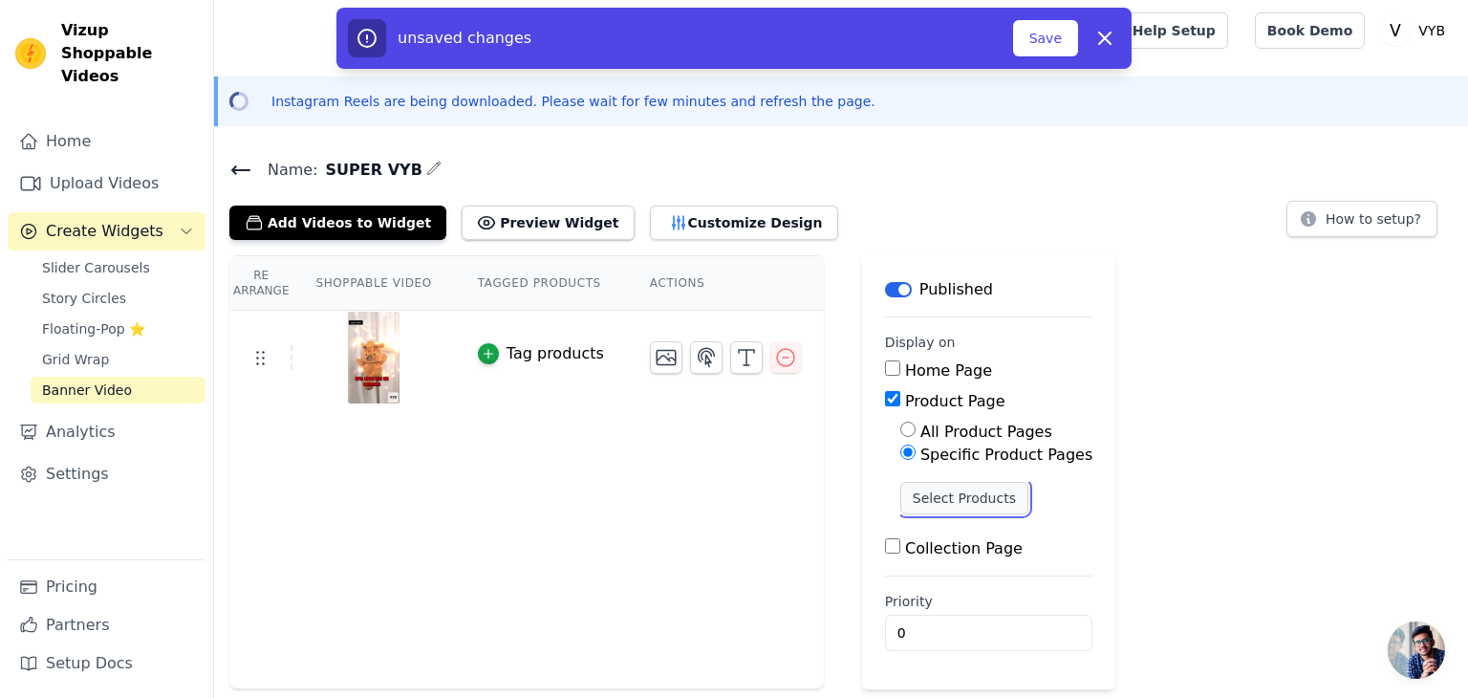
click at [902, 502] on button "Select Products" at bounding box center [965, 498] width 128 height 33
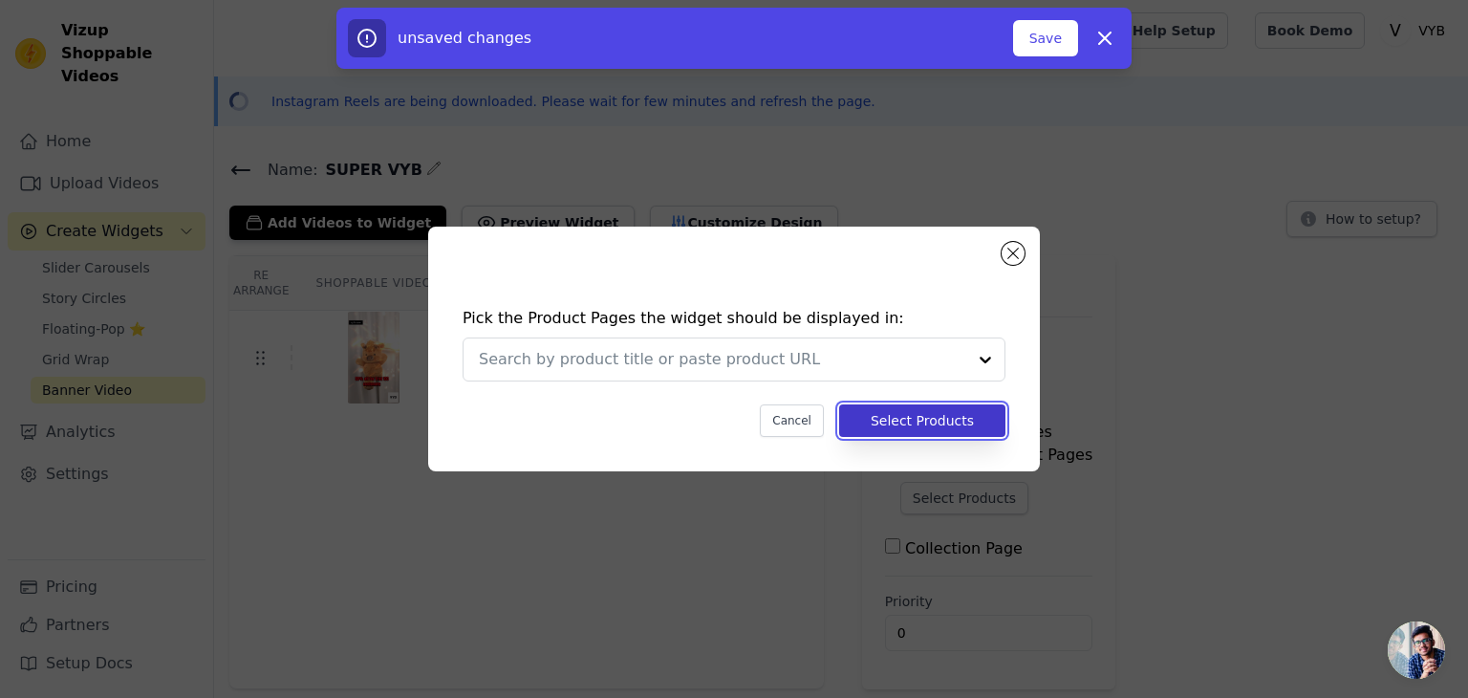
click at [980, 420] on button "Select Products" at bounding box center [922, 420] width 166 height 33
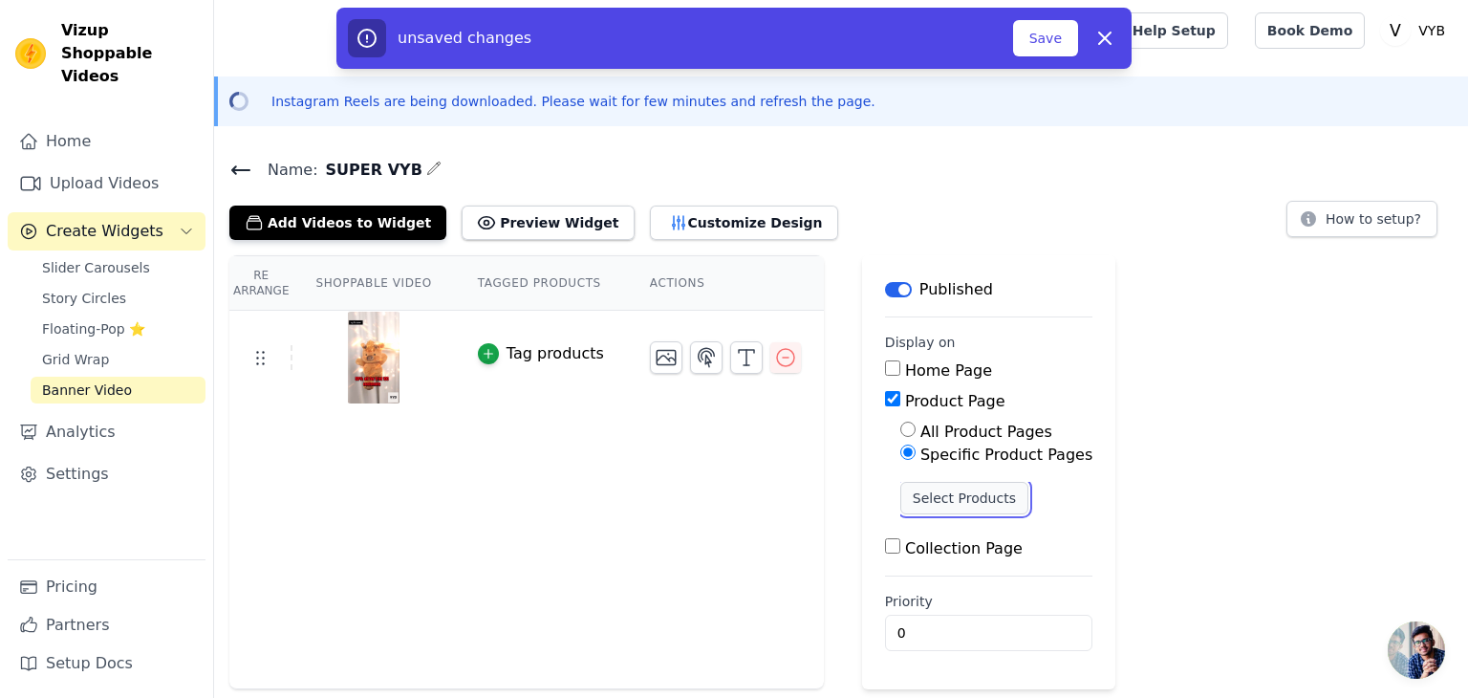
click at [930, 494] on button "Select Products" at bounding box center [965, 498] width 128 height 33
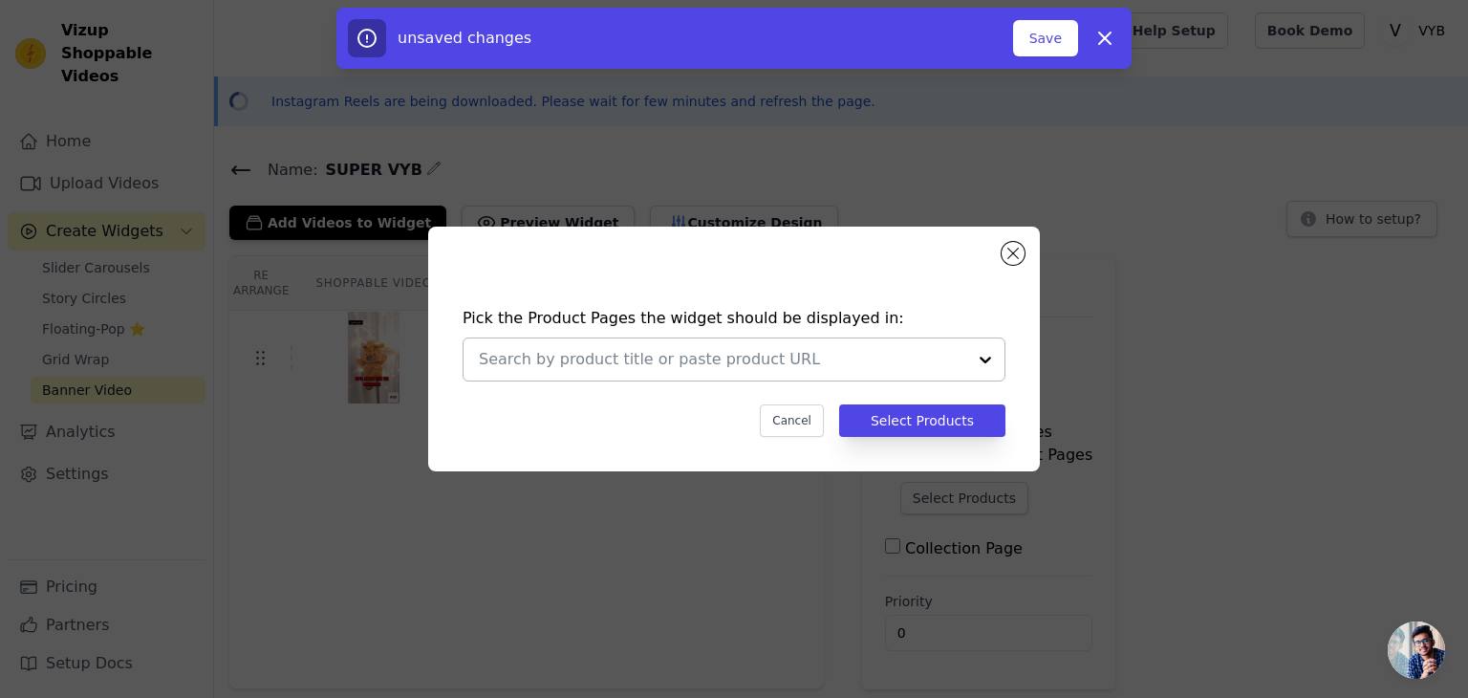
click at [987, 352] on div at bounding box center [986, 359] width 38 height 42
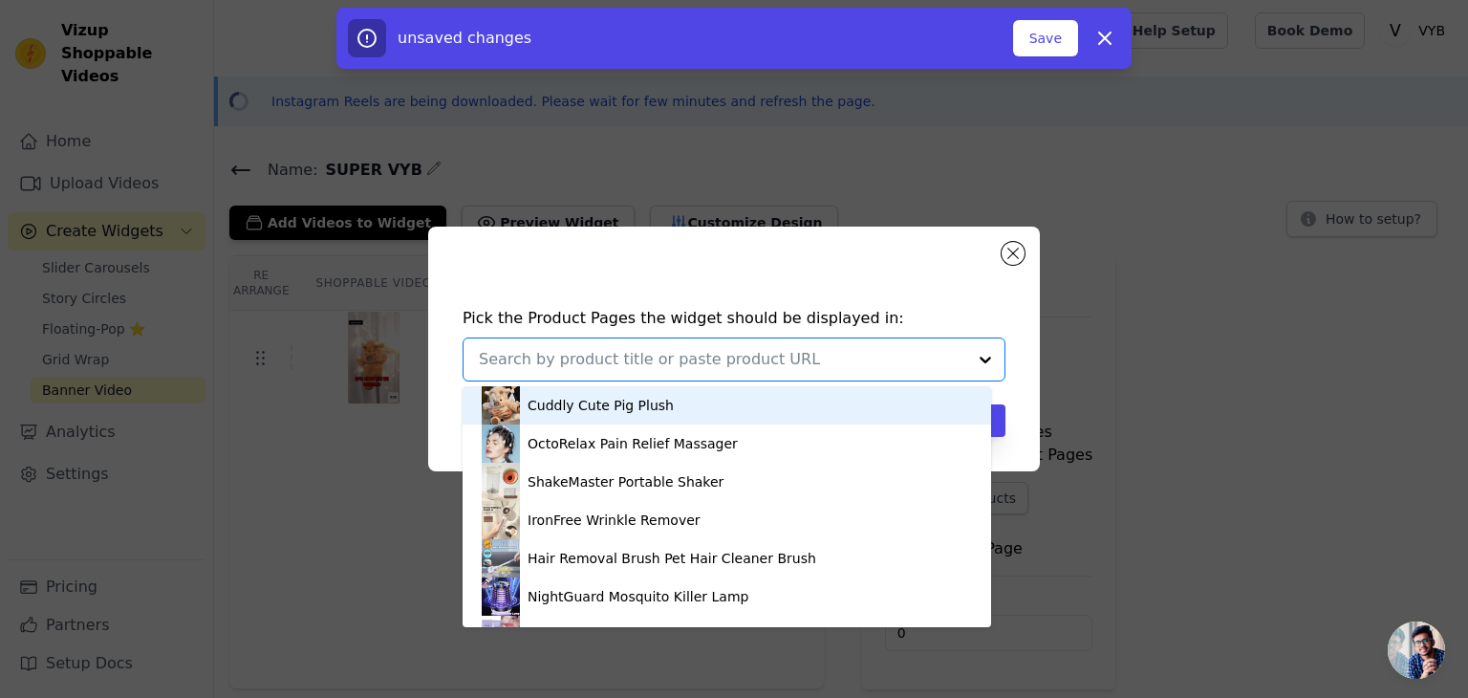
click at [643, 412] on div "Cuddly Cute Pig Plush" at bounding box center [601, 405] width 146 height 19
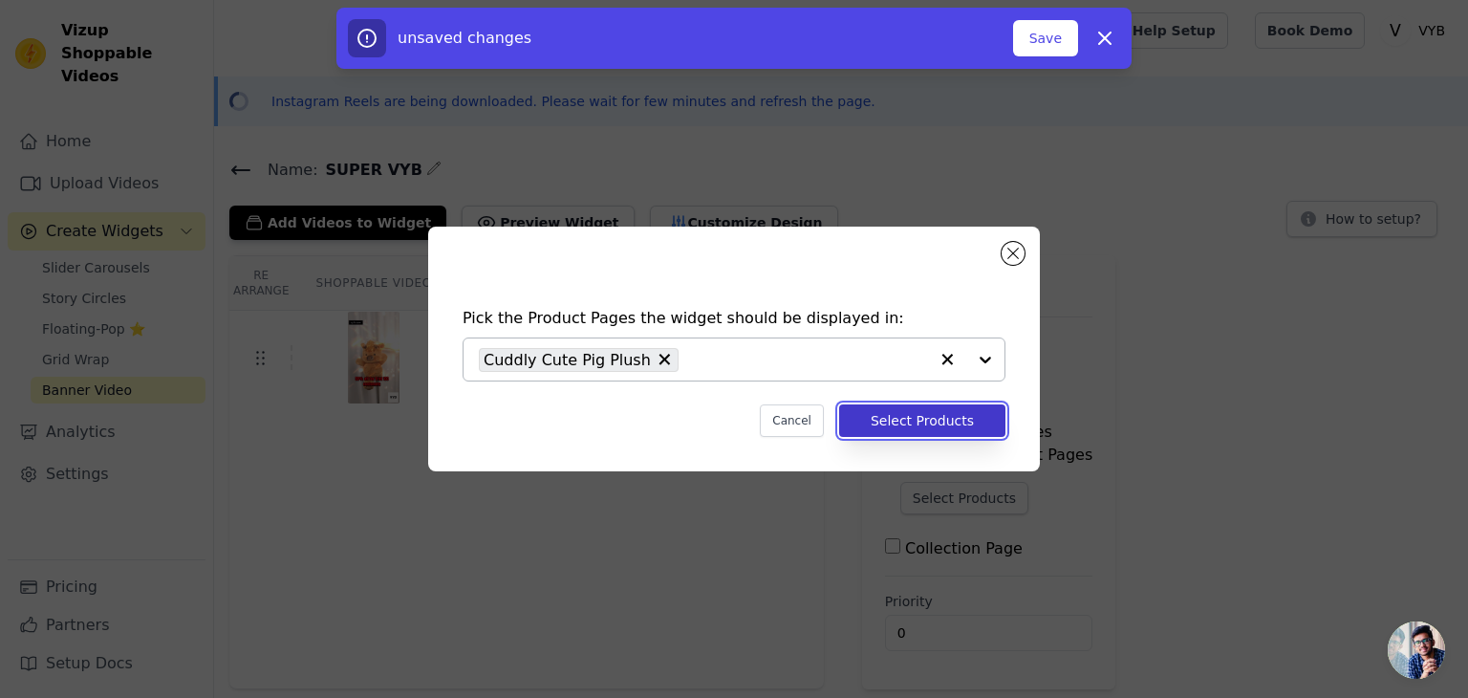
click at [876, 417] on button "Select Products" at bounding box center [922, 420] width 166 height 33
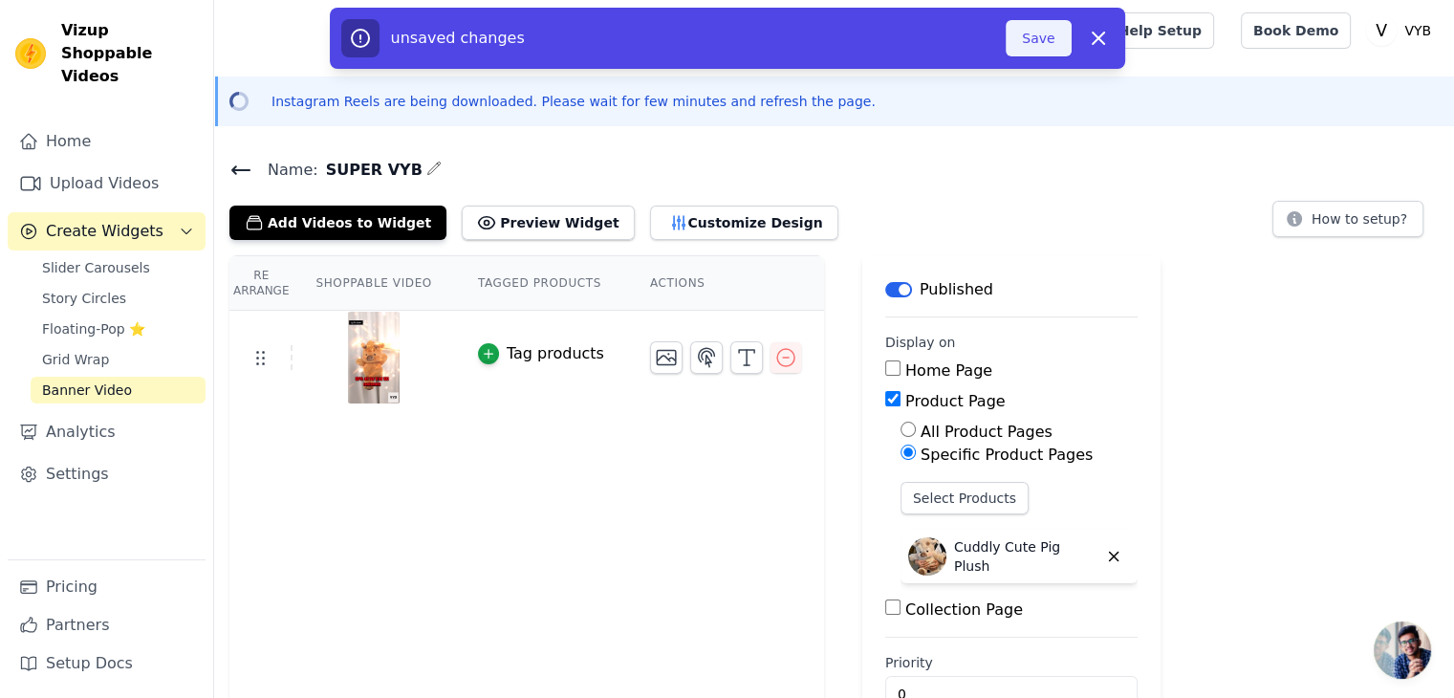
click at [1057, 28] on button "Save" at bounding box center [1038, 38] width 65 height 36
click at [1044, 36] on button "Save" at bounding box center [1038, 38] width 65 height 36
